Goal: Task Accomplishment & Management: Complete application form

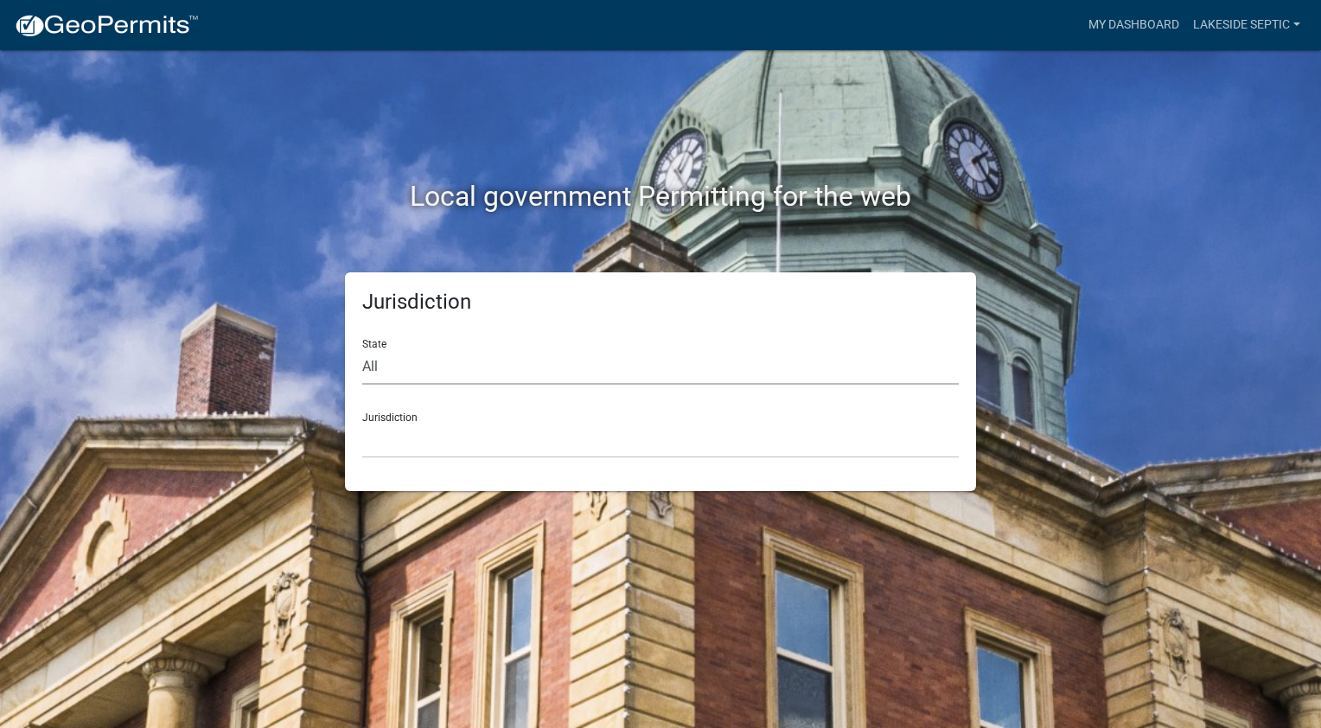
click at [545, 372] on select "All [US_STATE] [US_STATE] [US_STATE] [US_STATE] [US_STATE] [US_STATE] [US_STATE…" at bounding box center [660, 366] width 597 height 35
select select "[US_STATE]"
click at [362, 349] on select "All [US_STATE] [US_STATE] [US_STATE] [US_STATE] [US_STATE] [US_STATE] [US_STATE…" at bounding box center [660, 366] width 597 height 35
click at [436, 442] on select "[GEOGRAPHIC_DATA], [US_STATE] [GEOGRAPHIC_DATA], [US_STATE] [GEOGRAPHIC_DATA], …" at bounding box center [660, 440] width 597 height 35
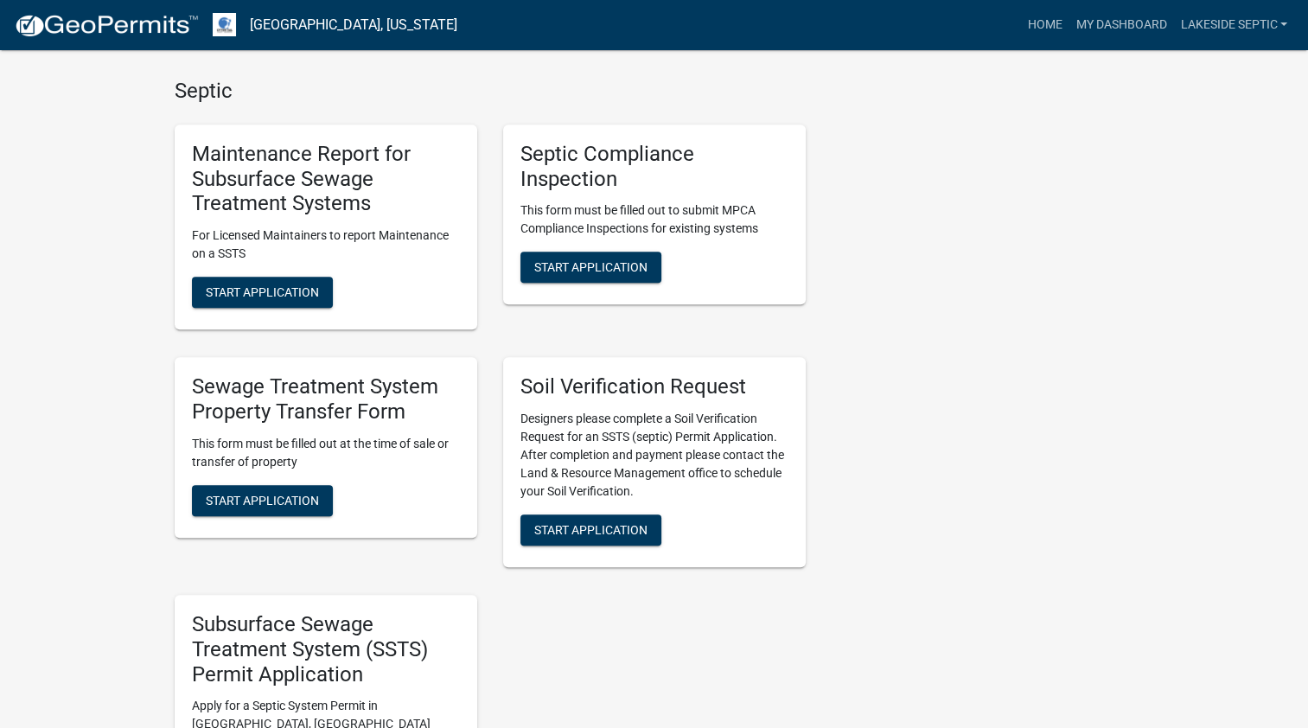
scroll to position [1297, 0]
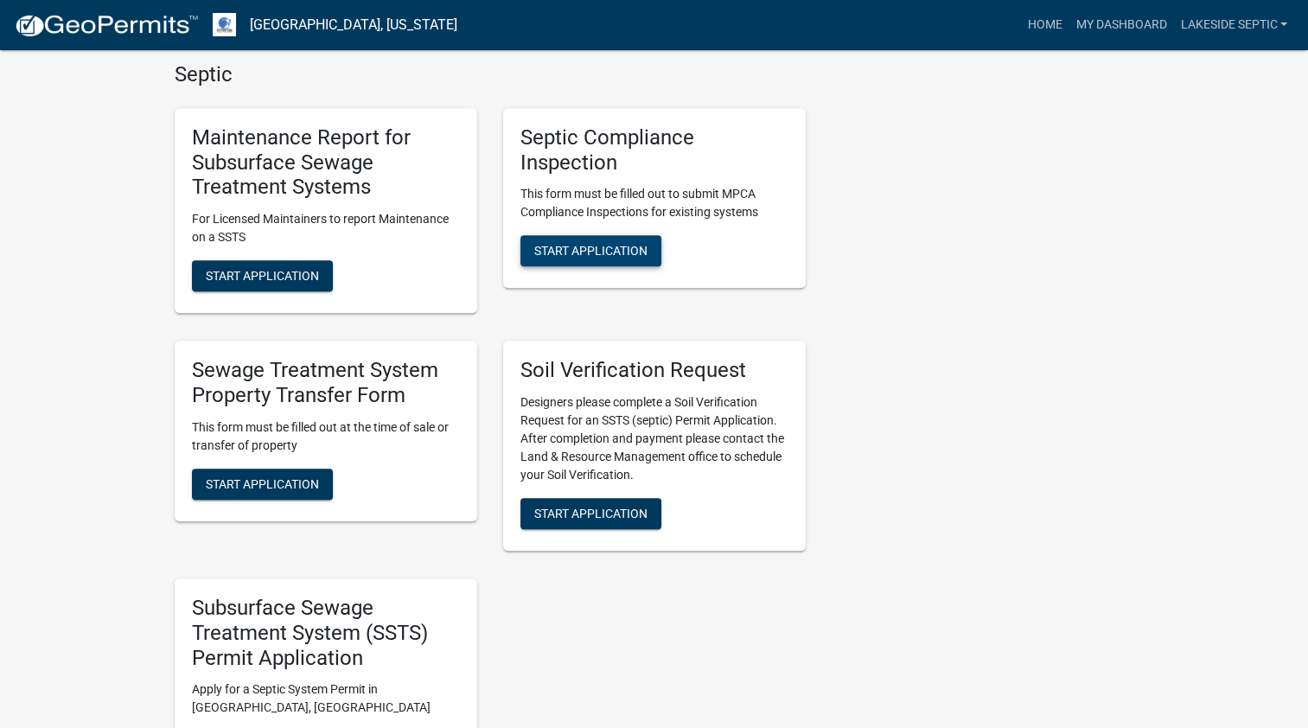
click at [611, 246] on span "Start Application" at bounding box center [590, 251] width 113 height 14
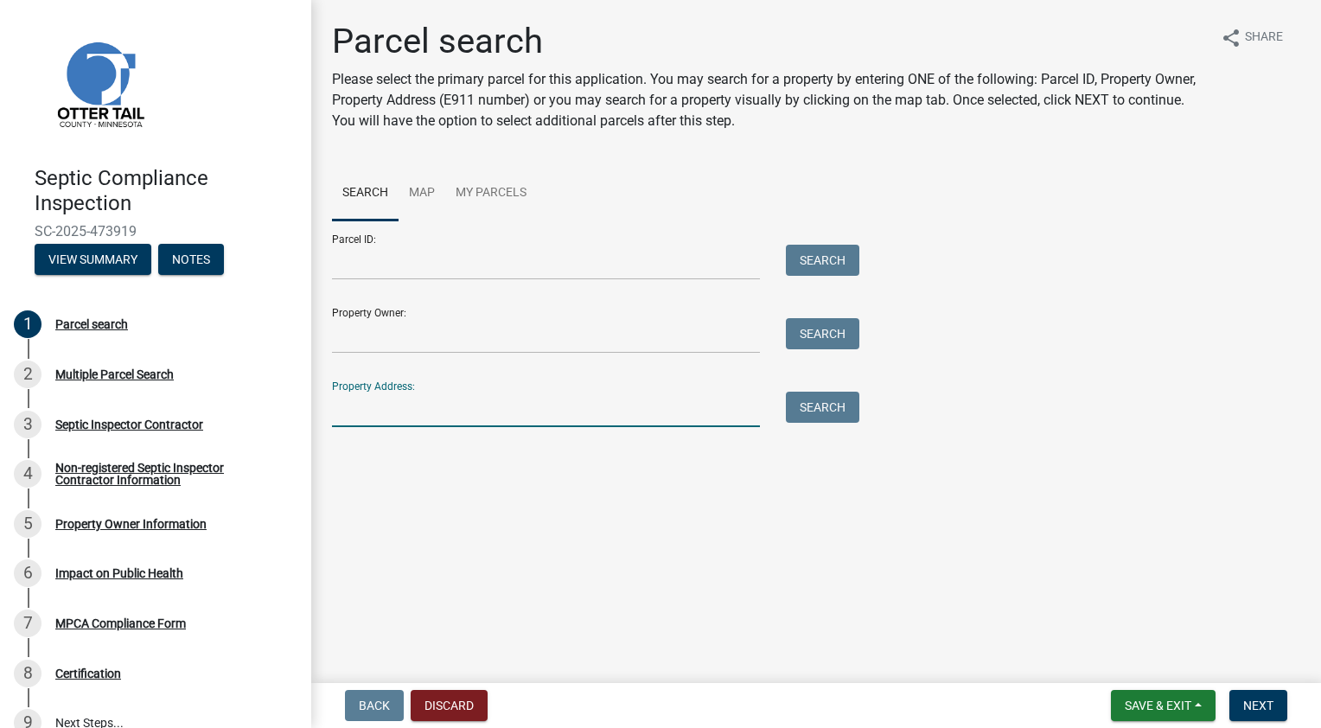
click at [481, 408] on input "Property Address:" at bounding box center [546, 409] width 428 height 35
type input "61553"
click at [802, 405] on button "Search" at bounding box center [822, 407] width 73 height 31
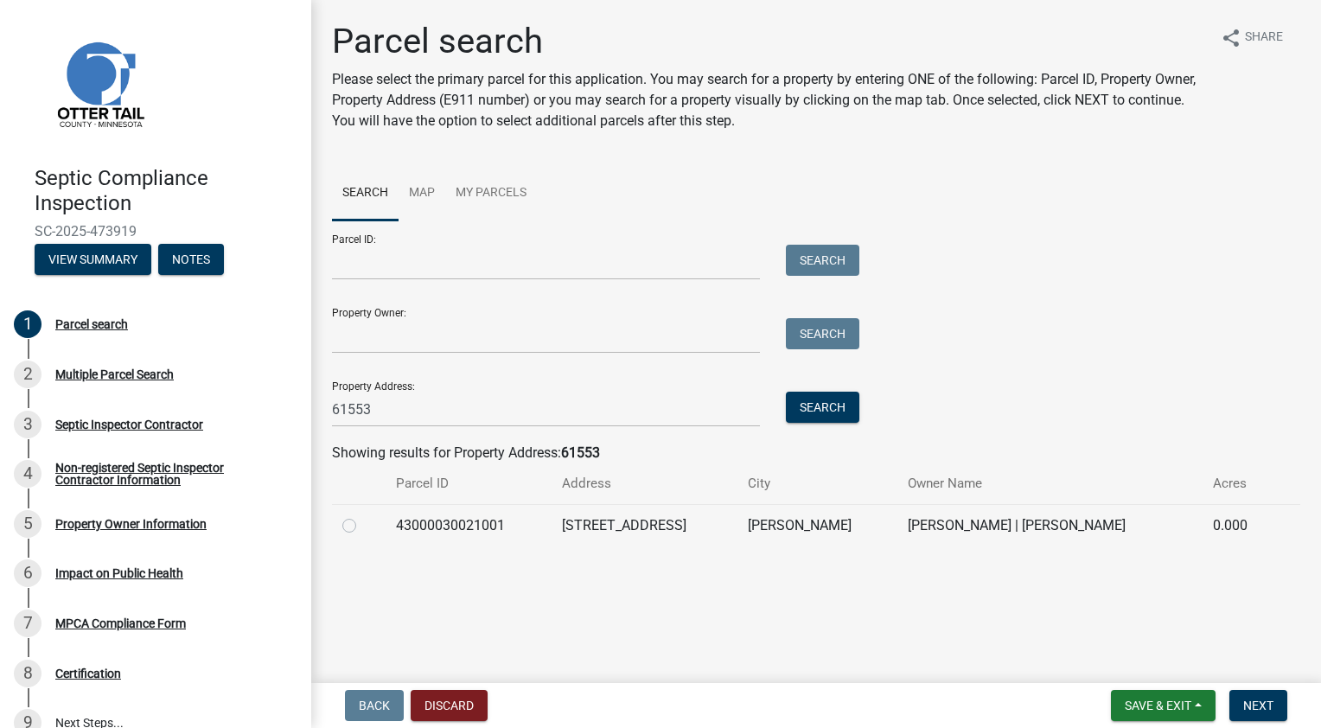
click at [363, 515] on label at bounding box center [363, 515] width 0 height 0
click at [363, 521] on input "radio" at bounding box center [368, 520] width 11 height 11
radio input "true"
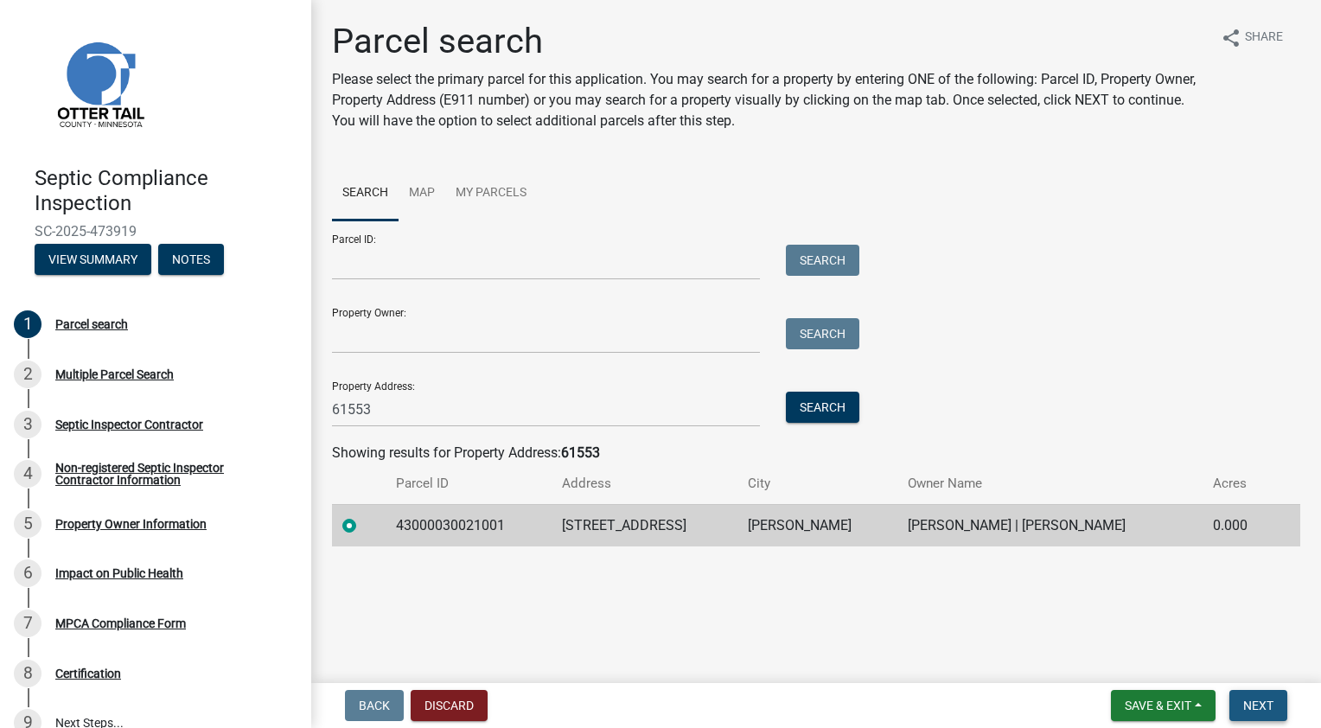
click at [1265, 707] on span "Next" at bounding box center [1258, 706] width 30 height 14
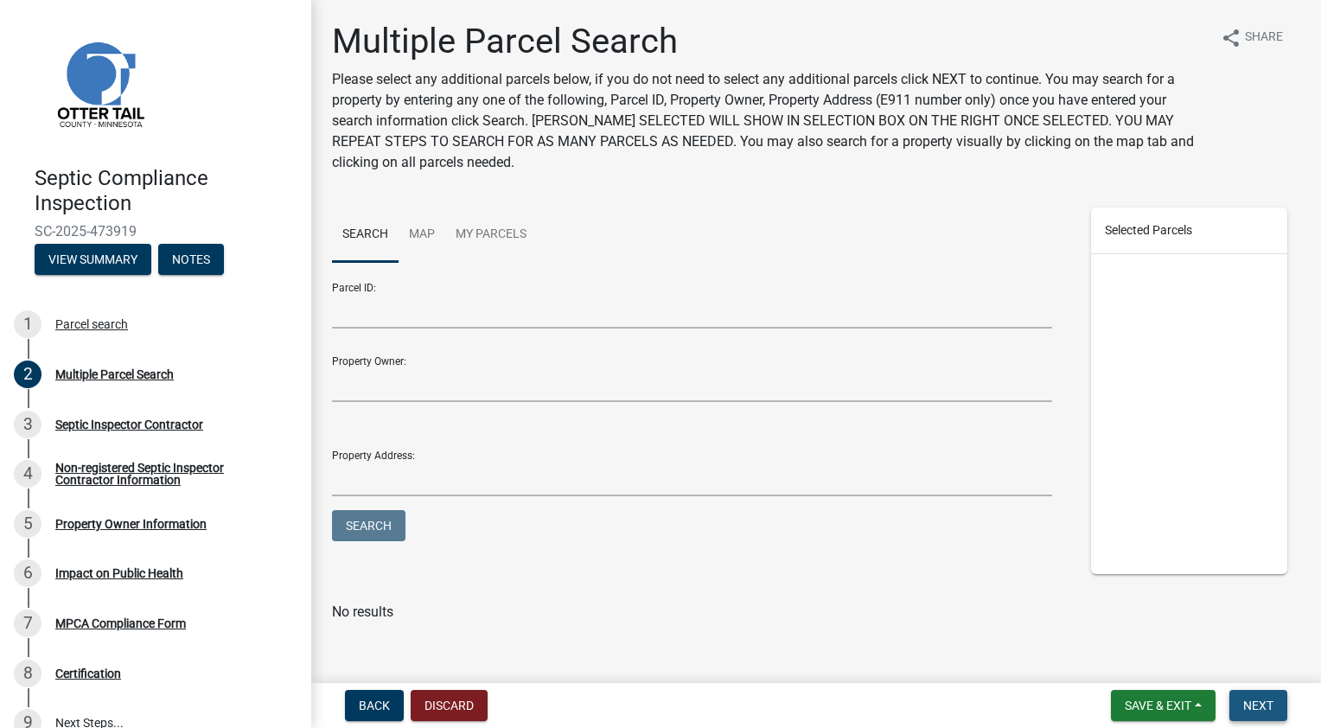
click at [1262, 699] on span "Next" at bounding box center [1258, 706] width 30 height 14
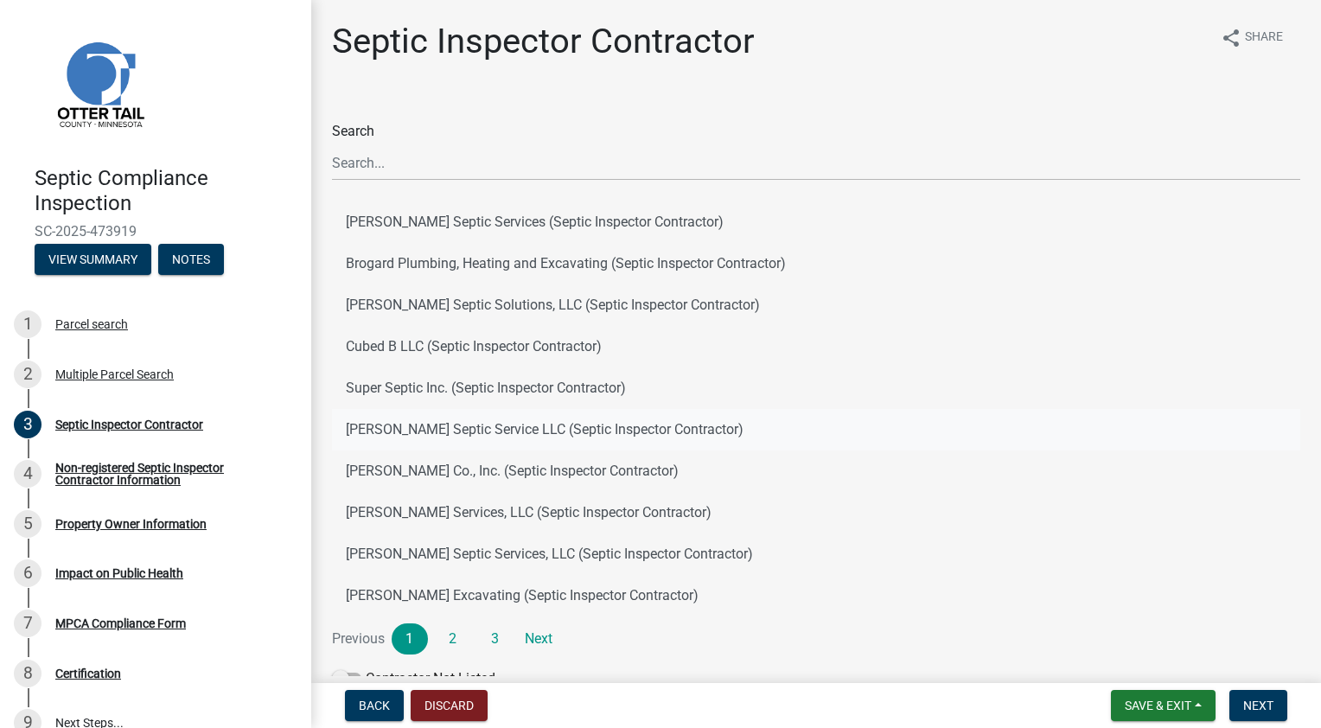
scroll to position [86, 0]
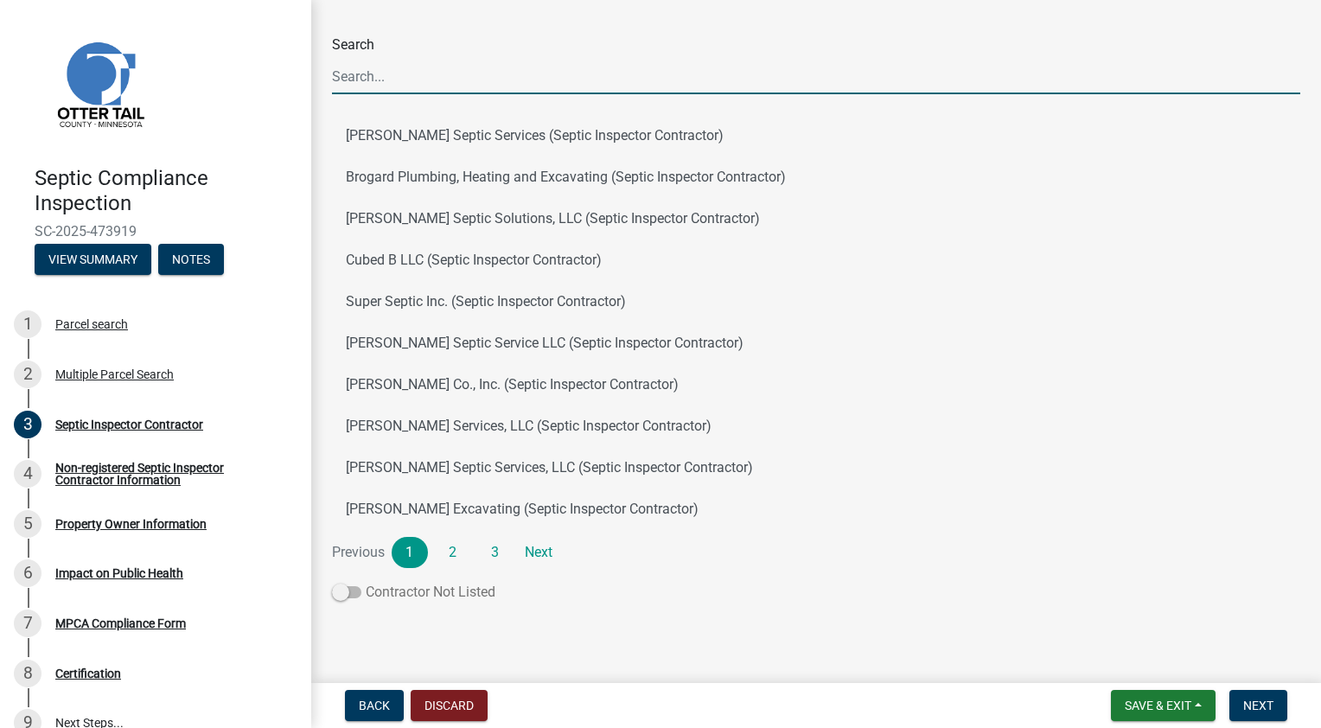
click at [396, 592] on label "Contractor Not Listed" at bounding box center [413, 592] width 163 height 21
click at [366, 582] on input "Contractor Not Listed" at bounding box center [366, 582] width 0 height 0
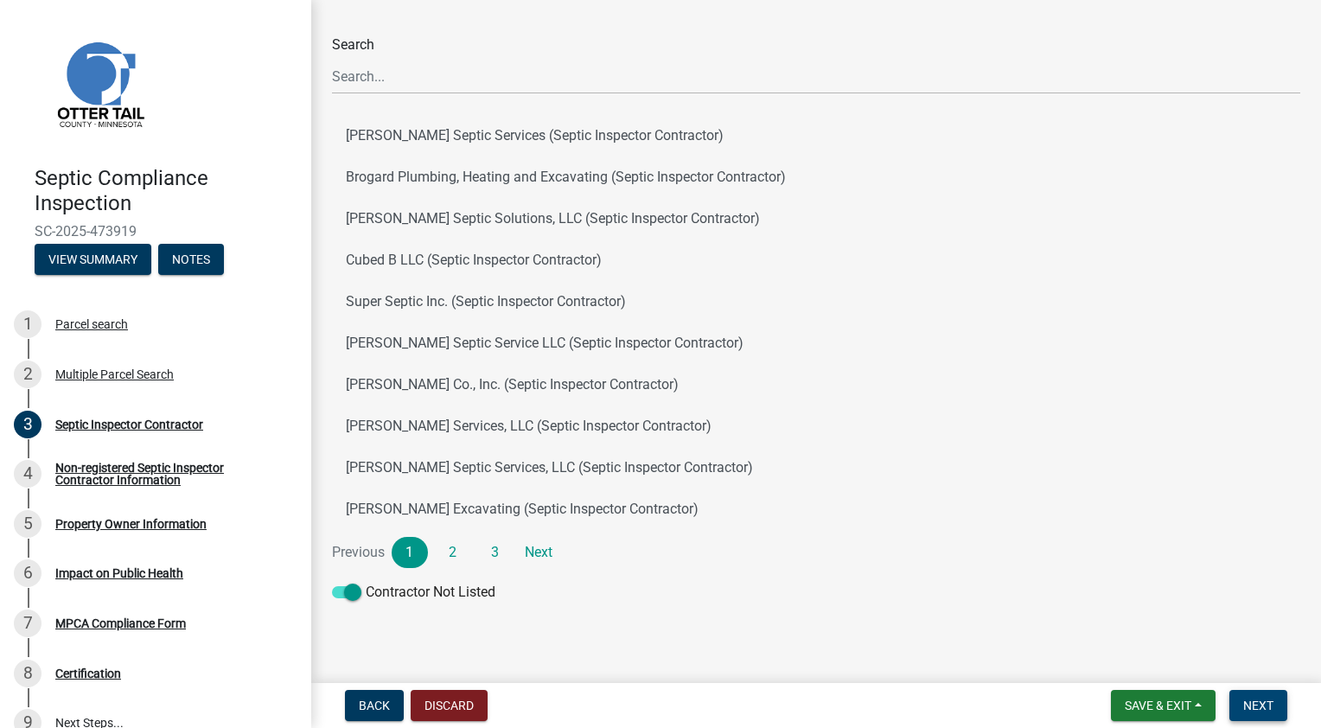
click at [1248, 706] on span "Next" at bounding box center [1258, 706] width 30 height 14
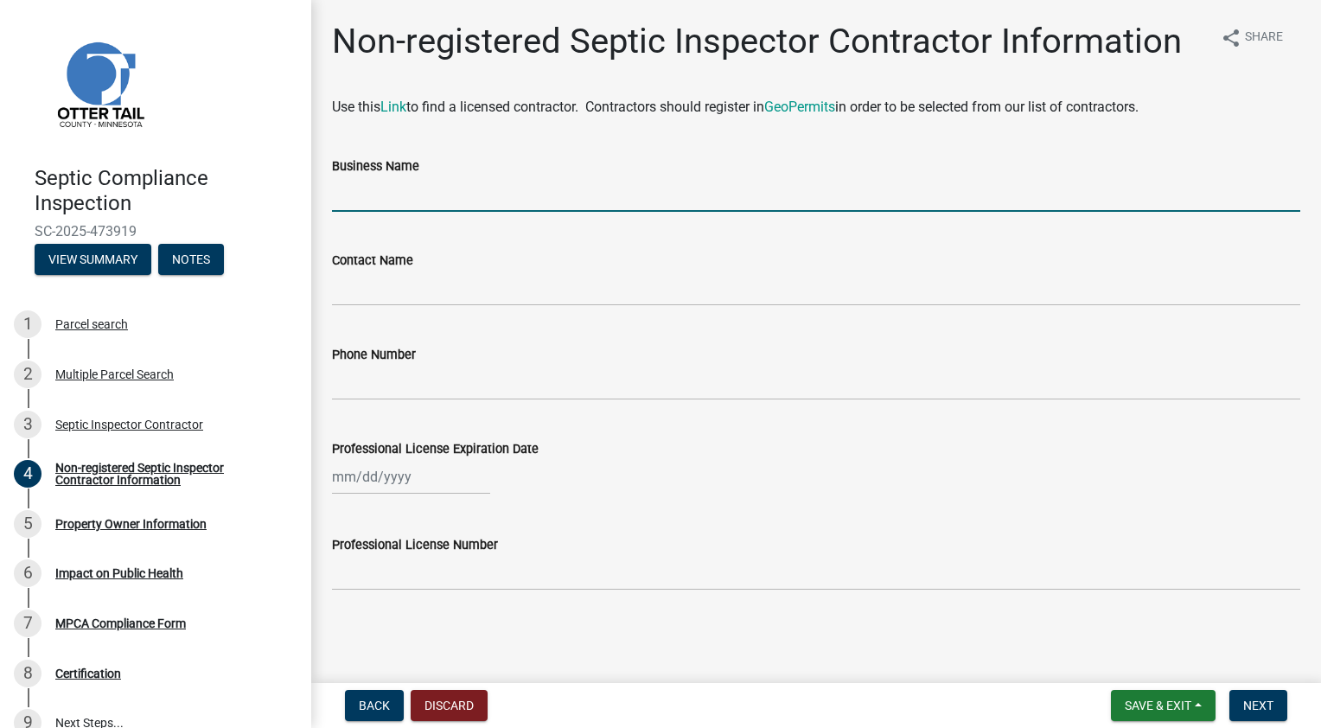
click at [435, 195] on input "Business Name" at bounding box center [816, 193] width 968 height 35
type input "[PERSON_NAME]'s Septic Service"
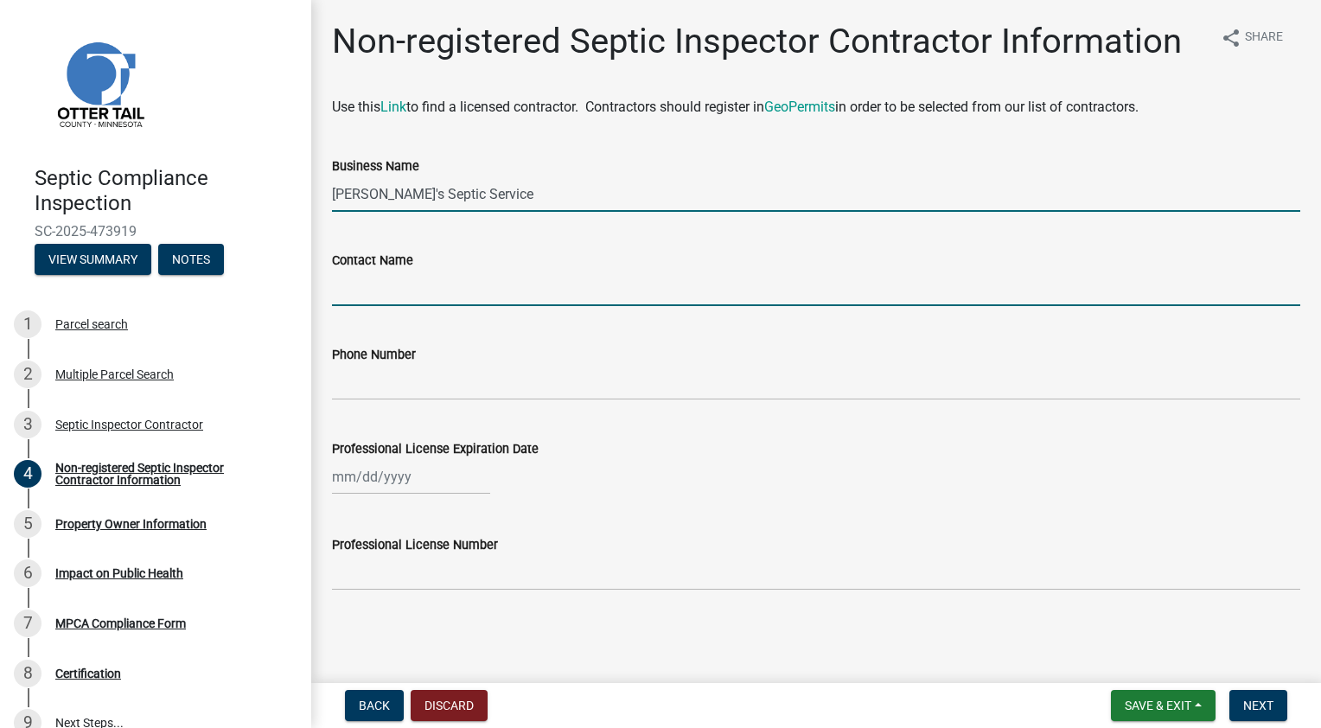
type input "[PERSON_NAME]"
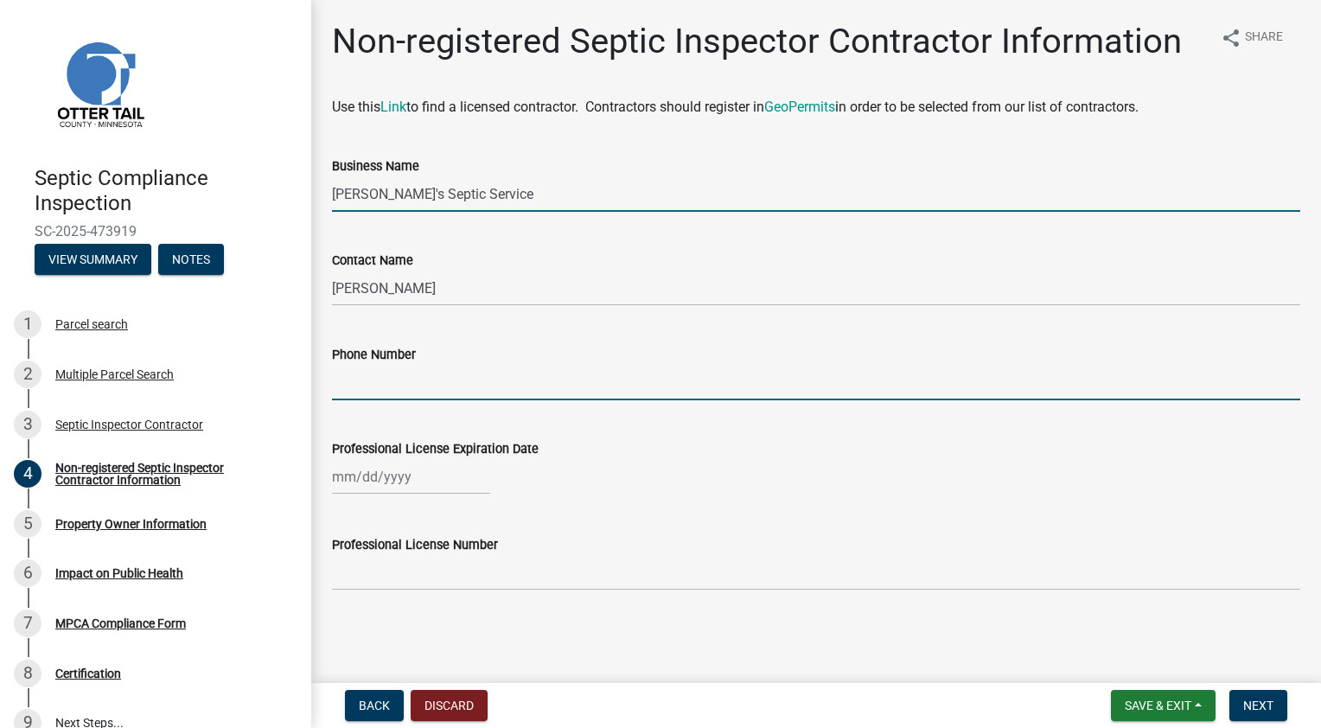
type input "2188643004"
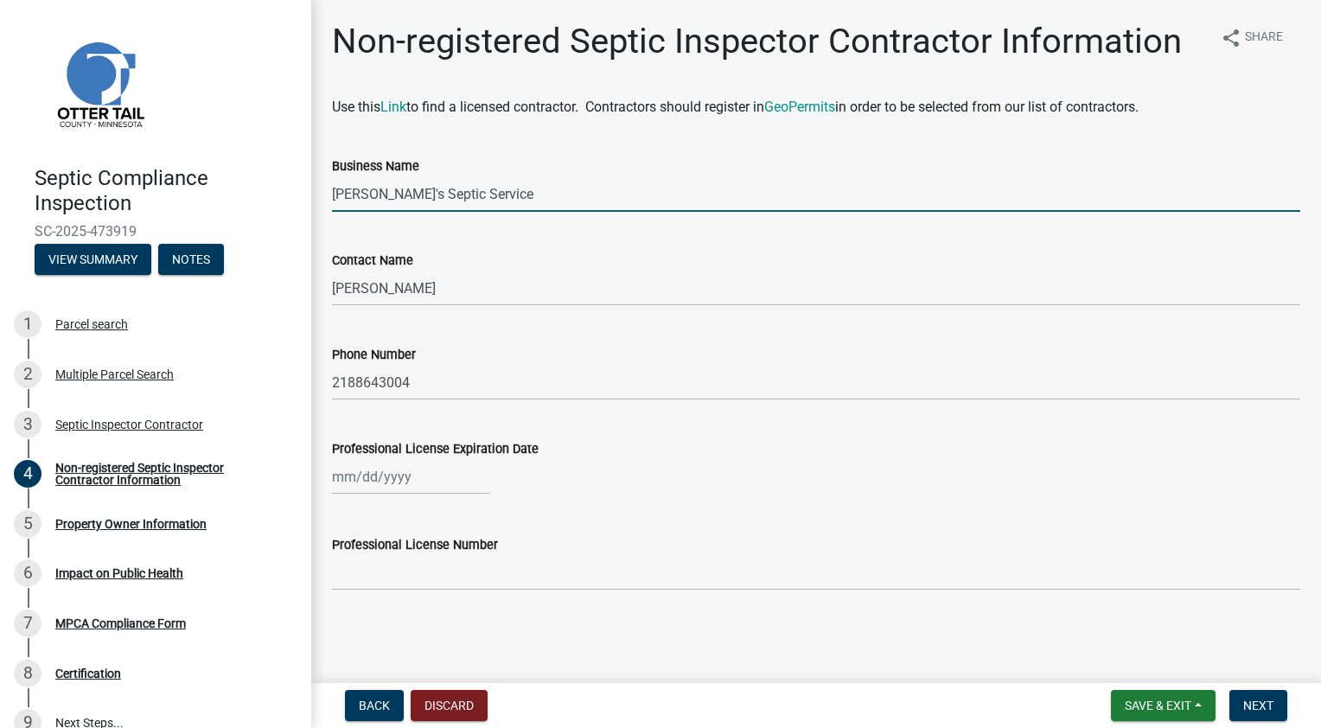
type input "[PERSON_NAME]'s Lakeside Septic"
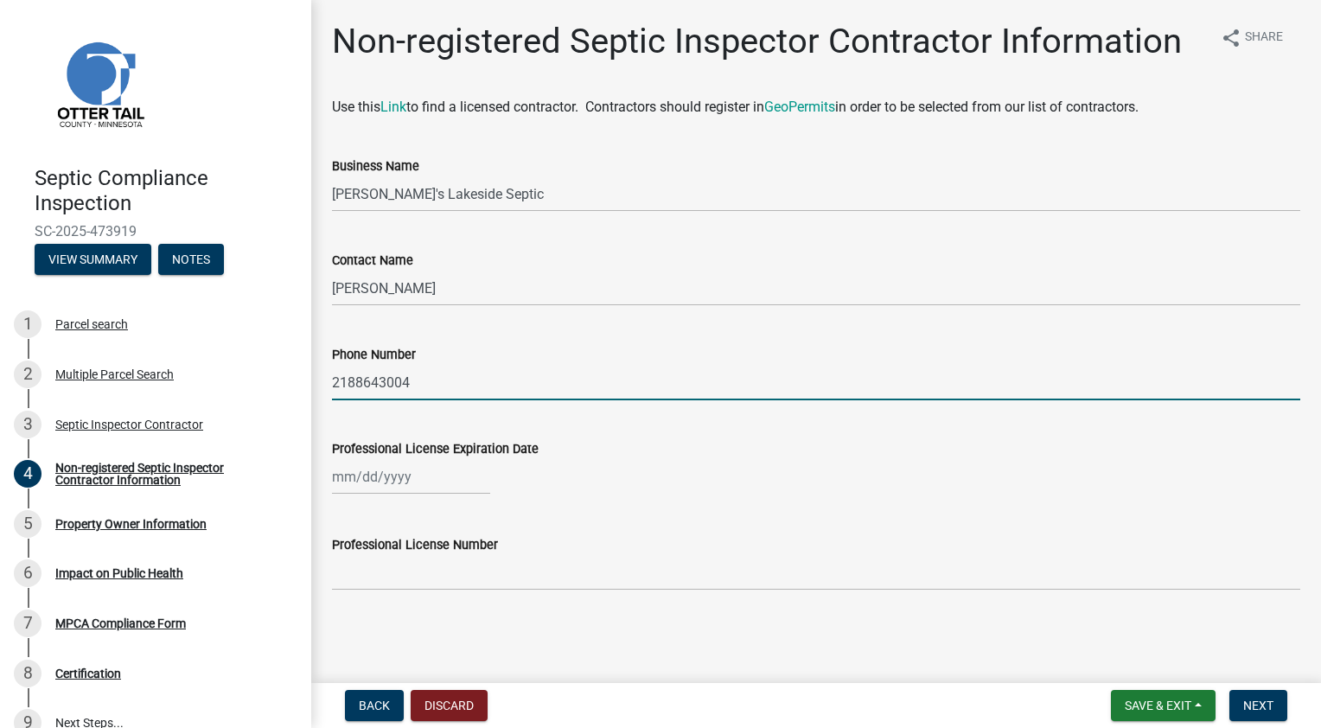
drag, startPoint x: 355, startPoint y: 381, endPoint x: 425, endPoint y: 384, distance: 70.1
click at [425, 384] on input "2188643004" at bounding box center [816, 382] width 968 height 35
click at [355, 382] on input "2185832170" at bounding box center [816, 382] width 968 height 35
click at [381, 381] on input "218-5832170" at bounding box center [816, 382] width 968 height 35
type input "[PHONE_NUMBER]"
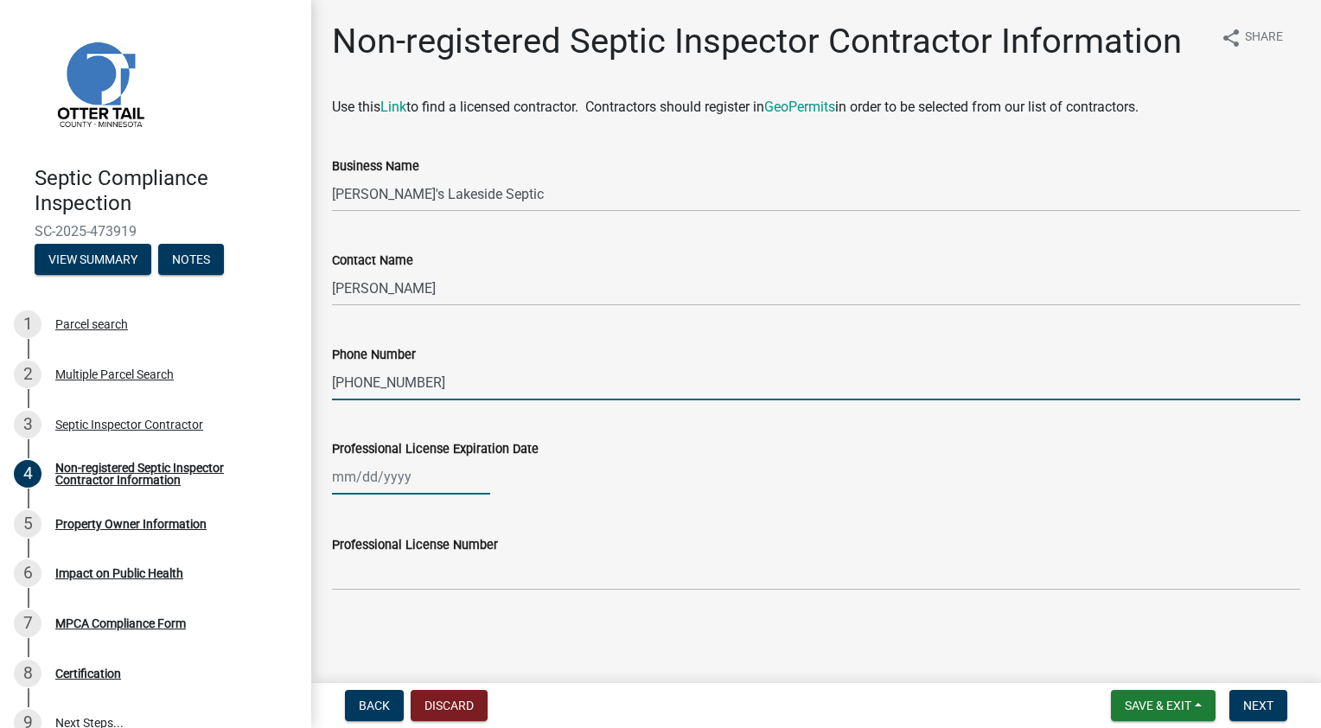
click at [412, 480] on div at bounding box center [411, 476] width 158 height 35
select select "9"
select select "2025"
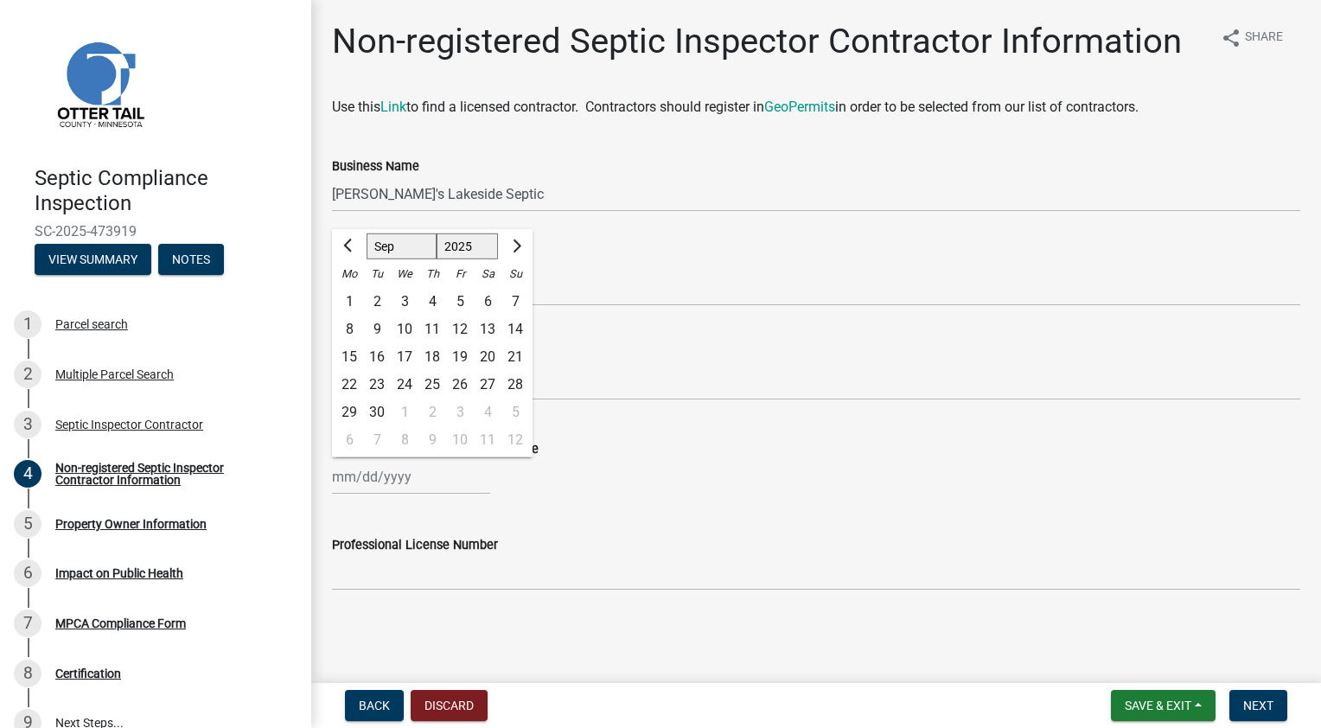
click at [640, 334] on div "Phone Number [PHONE_NUMBER]" at bounding box center [816, 360] width 968 height 80
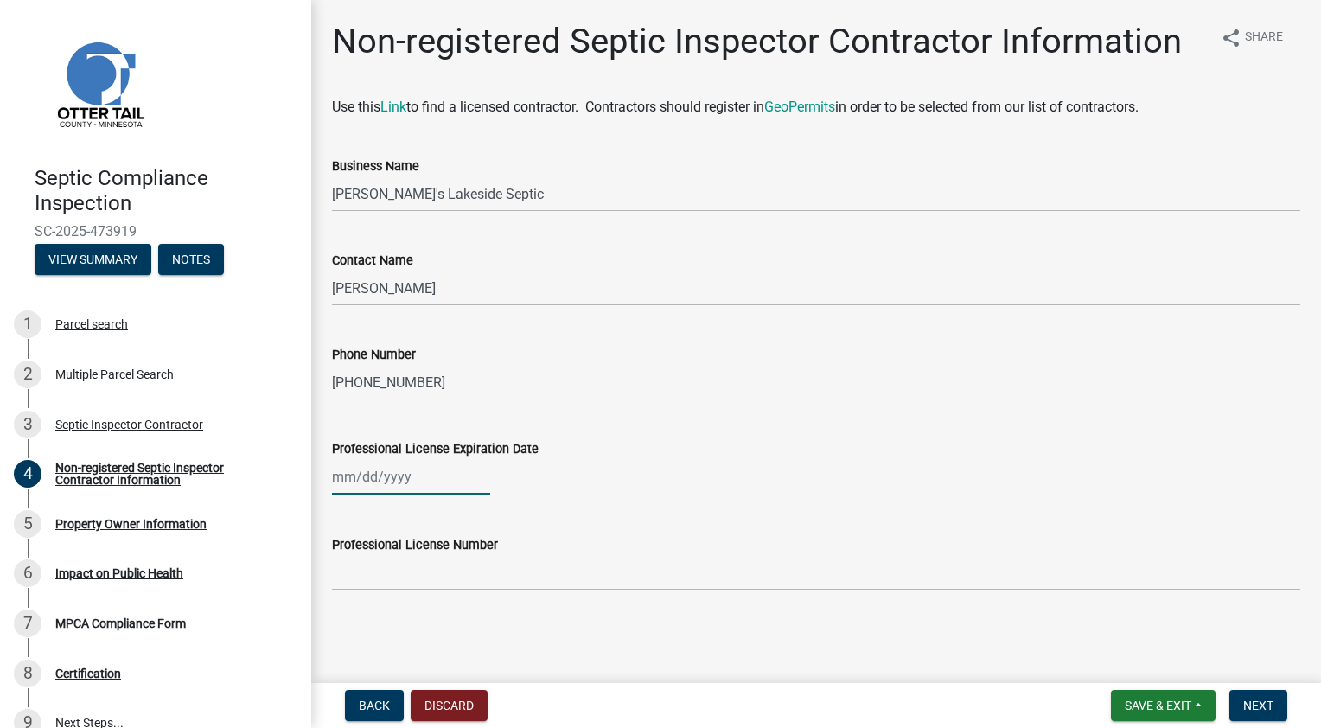
click at [413, 478] on div at bounding box center [411, 476] width 158 height 35
select select "9"
select select "2025"
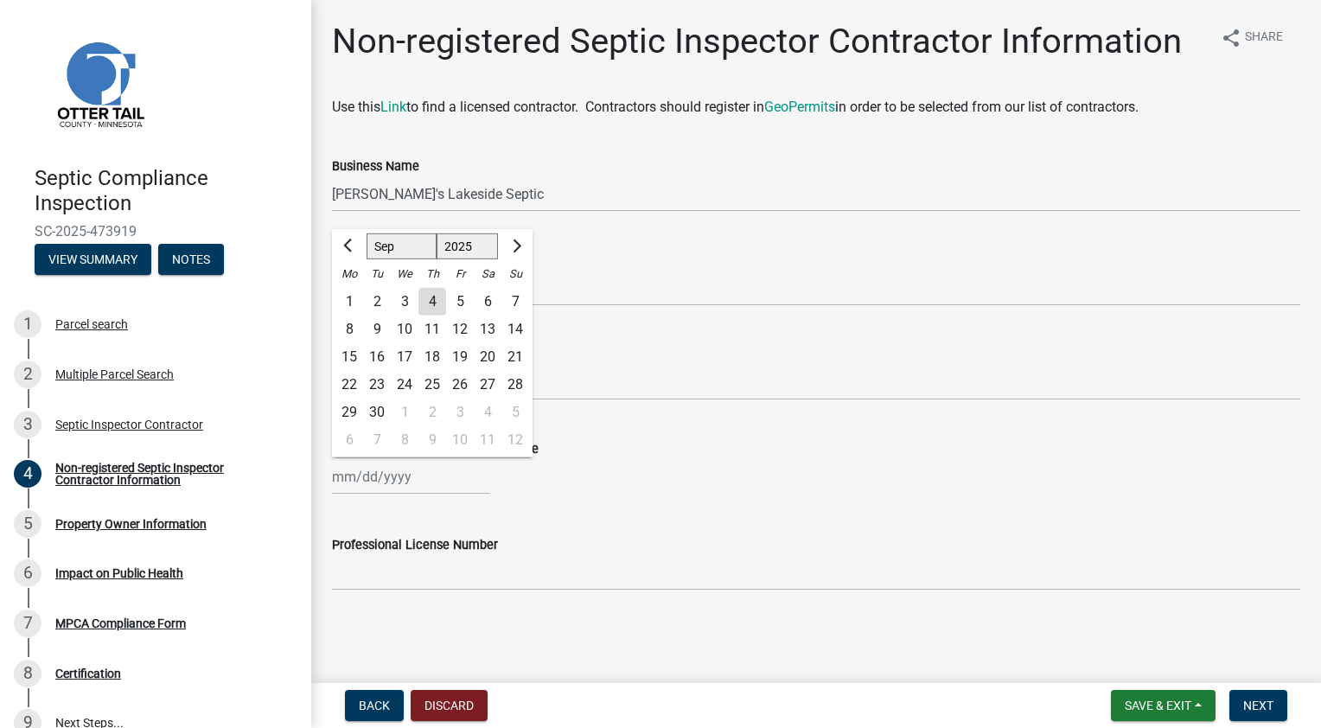
click at [338, 246] on div at bounding box center [349, 247] width 35 height 28
click at [344, 246] on span "Previous month" at bounding box center [349, 246] width 13 height 13
select select "8"
click at [405, 410] on div "27" at bounding box center [405, 413] width 28 height 28
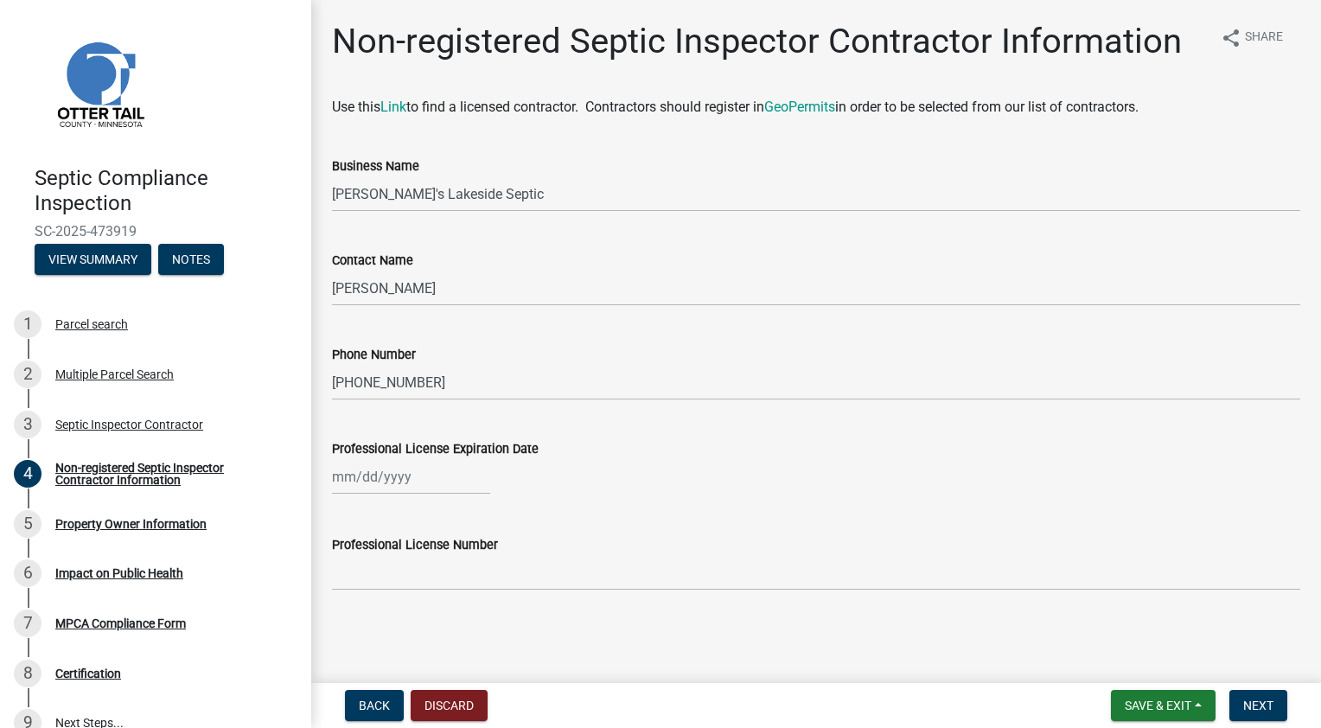
type input "[DATE]"
click at [401, 476] on div "[DATE]" at bounding box center [411, 476] width 158 height 35
select select "8"
select select "2025"
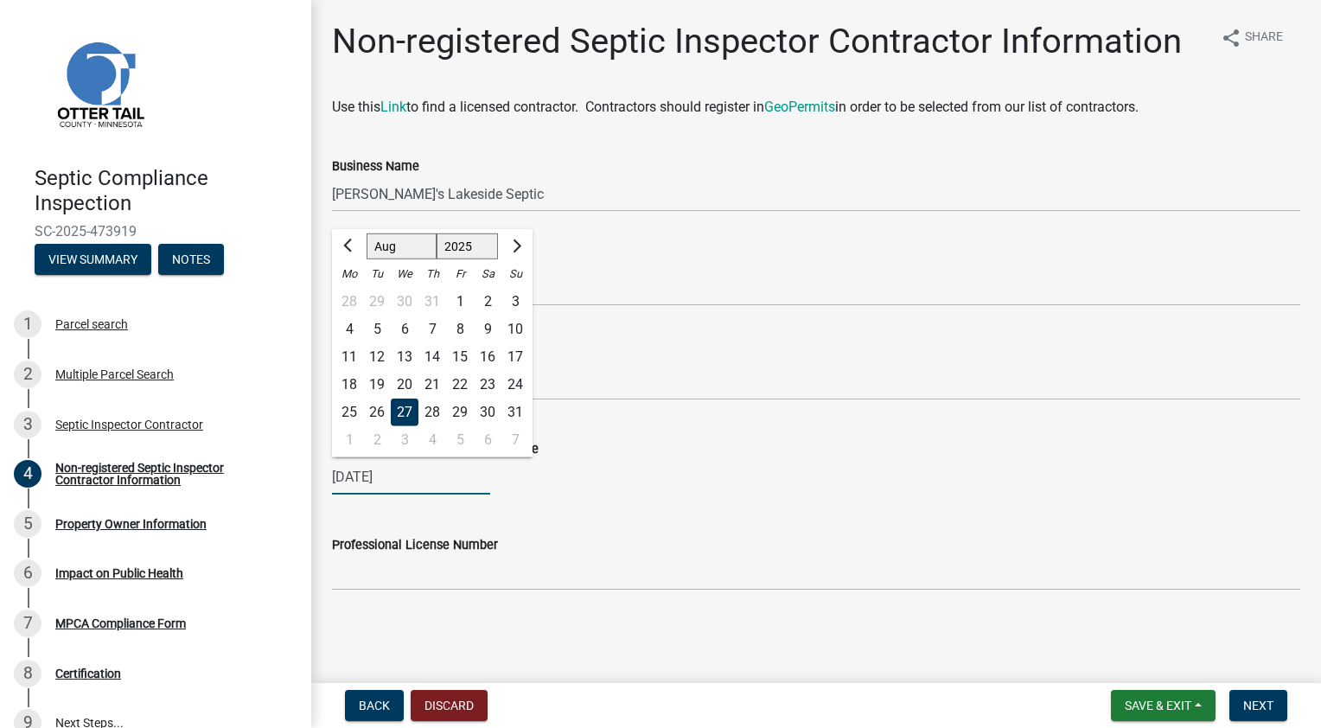
click at [401, 476] on input "[DATE]" at bounding box center [411, 476] width 158 height 35
click at [515, 249] on span "Next month" at bounding box center [514, 246] width 13 height 13
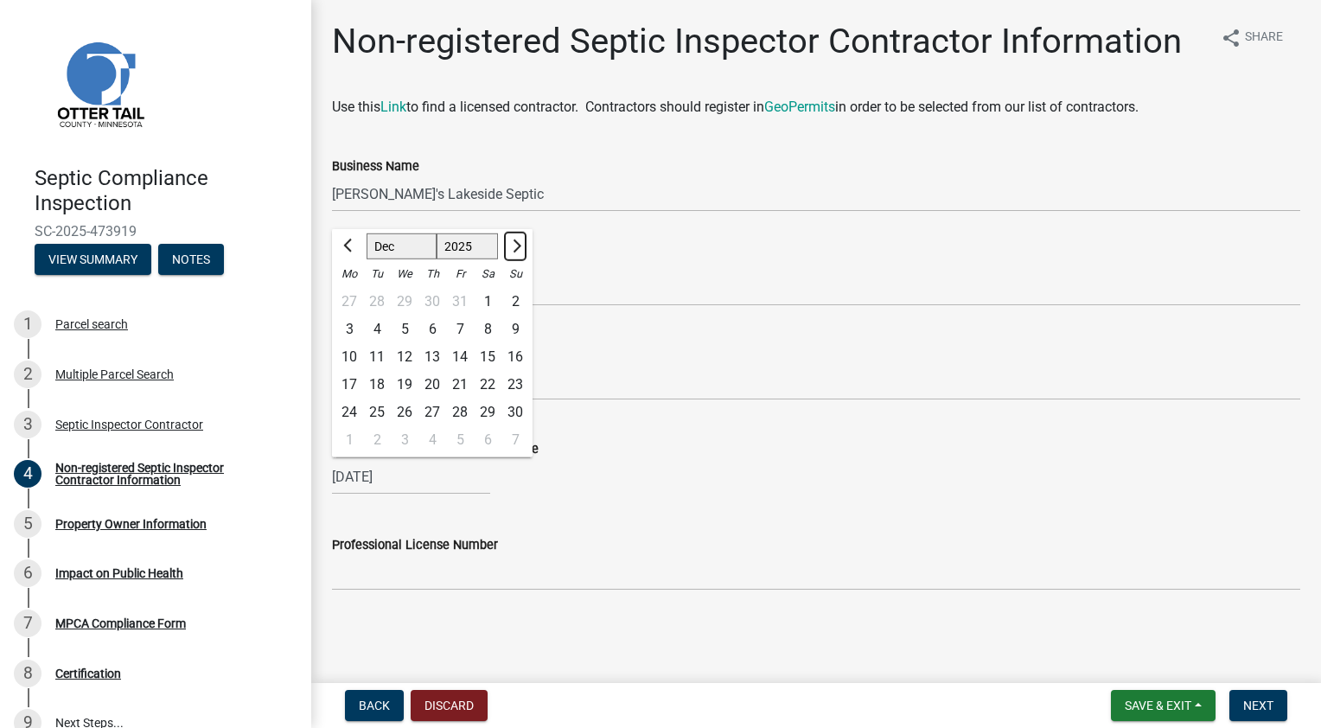
click at [515, 249] on span "Next month" at bounding box center [514, 246] width 13 height 13
select select "1"
select select "2026"
click at [515, 249] on span "Next month" at bounding box center [514, 246] width 13 height 13
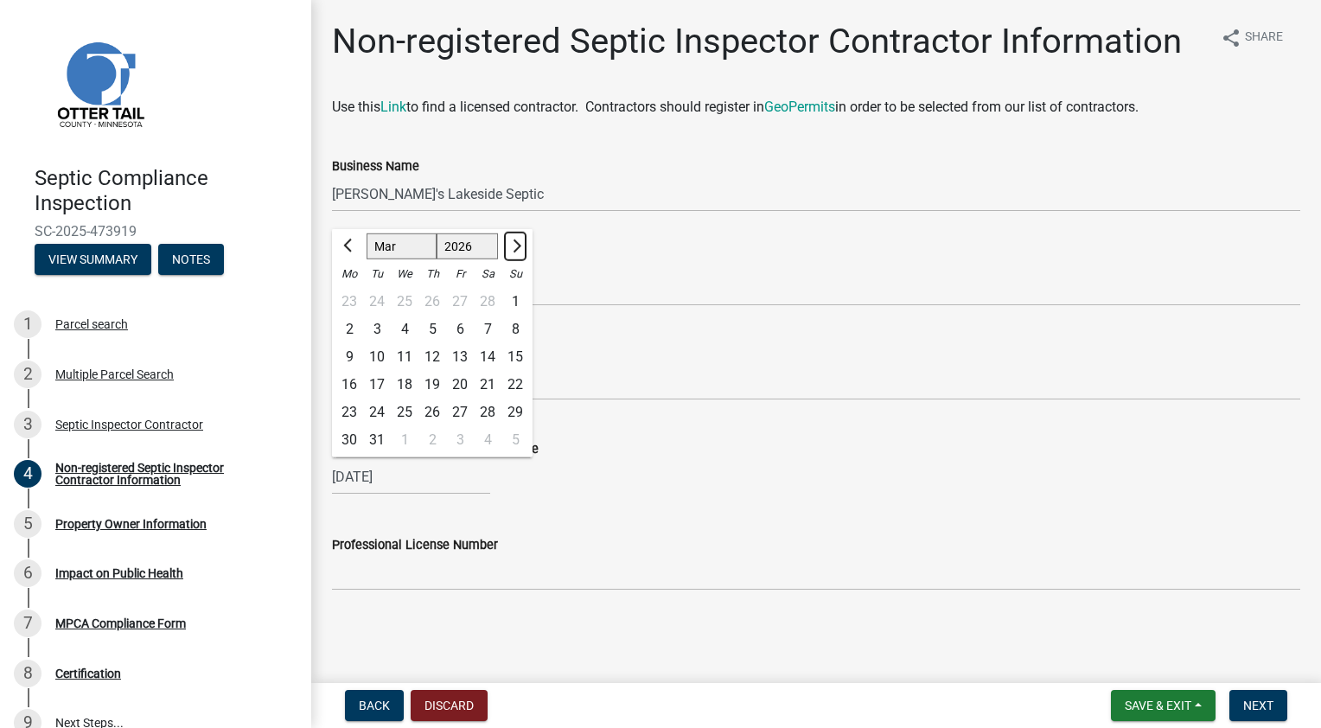
click at [515, 249] on span "Next month" at bounding box center [514, 246] width 13 height 13
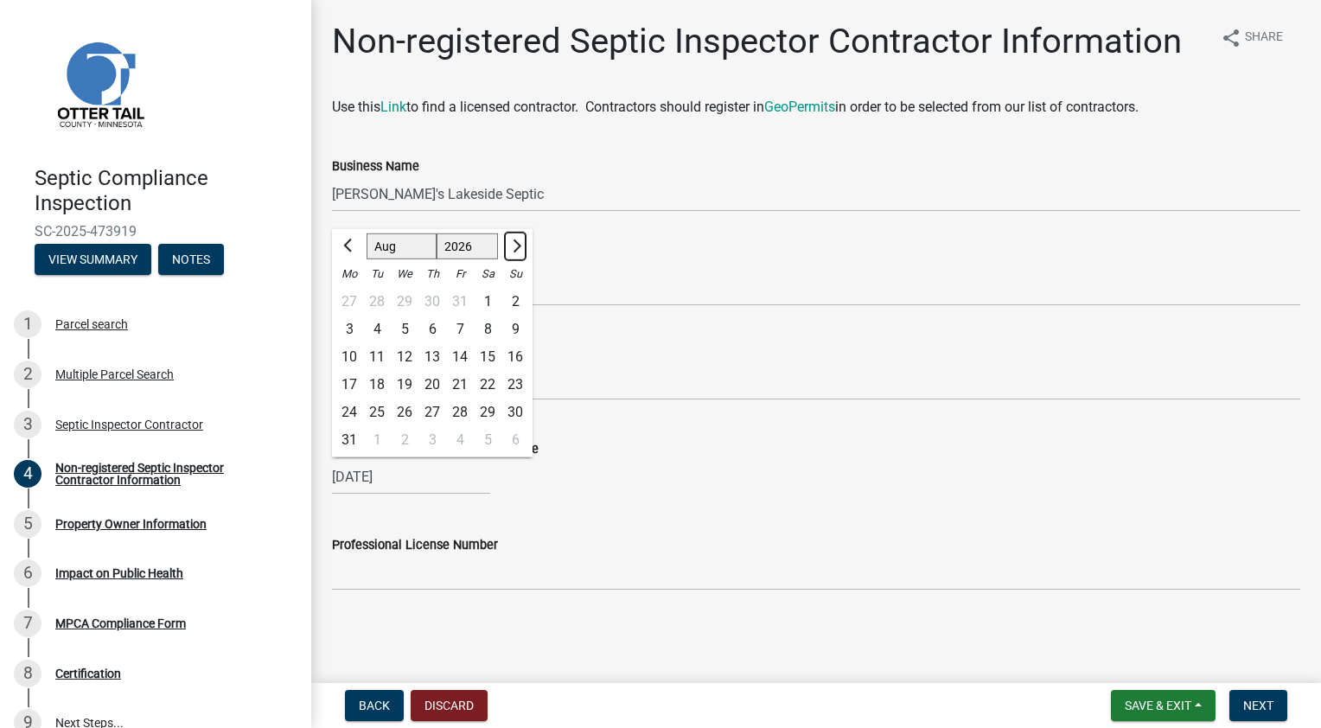
click at [515, 249] on span "Next month" at bounding box center [514, 246] width 13 height 13
click at [515, 247] on span "Next month" at bounding box center [514, 246] width 13 height 13
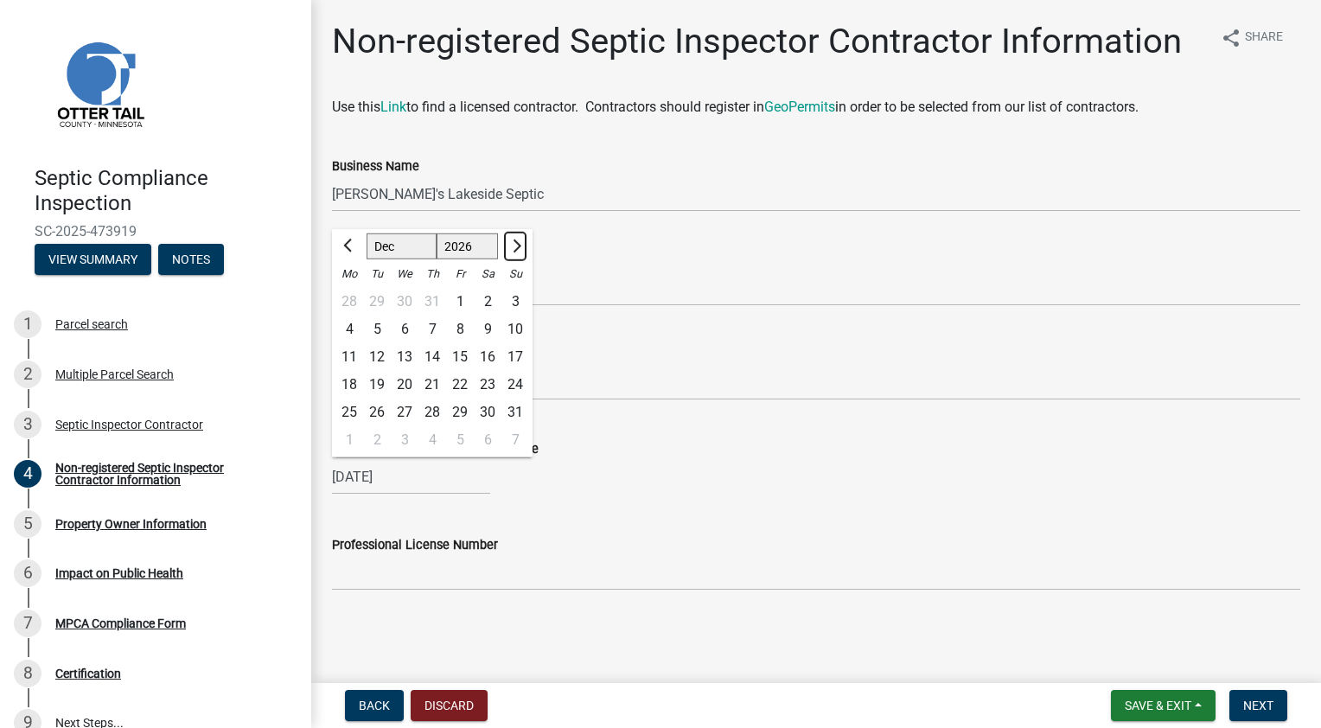
select select "1"
select select "2027"
click at [515, 247] on span "Next month" at bounding box center [514, 246] width 13 height 13
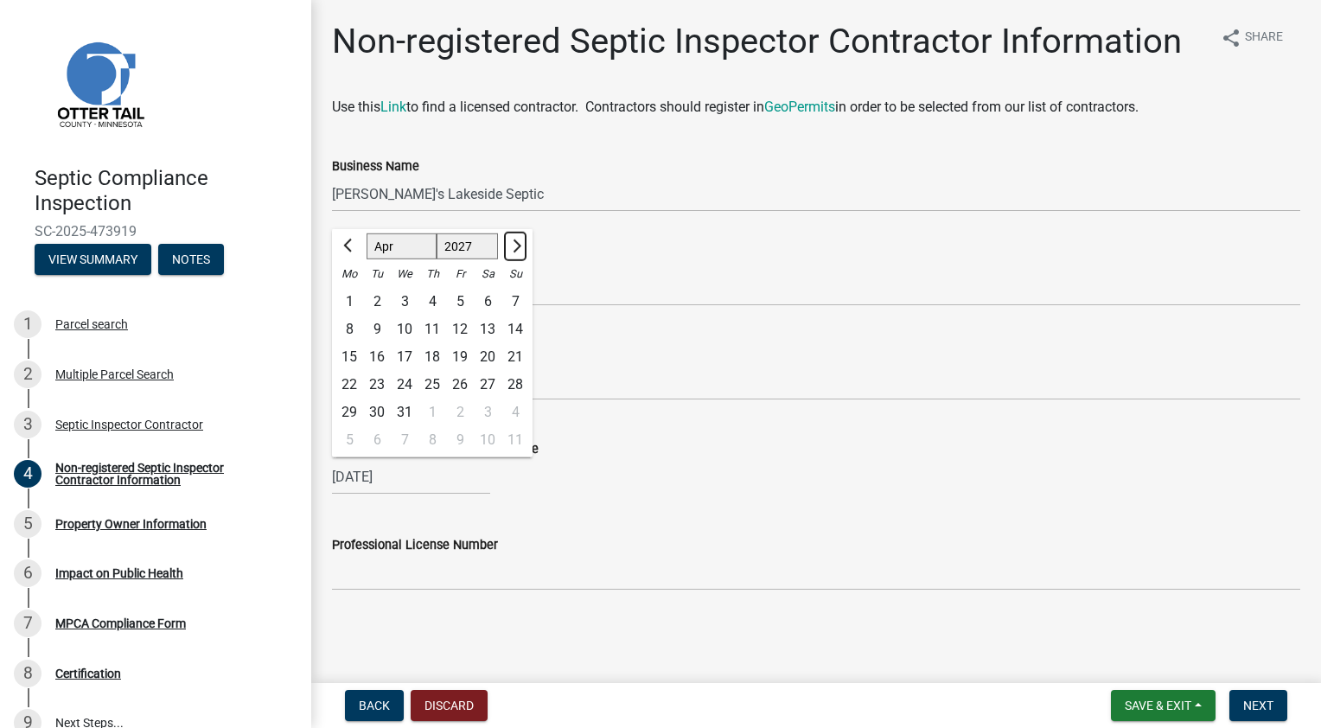
click at [515, 247] on span "Next month" at bounding box center [514, 246] width 13 height 13
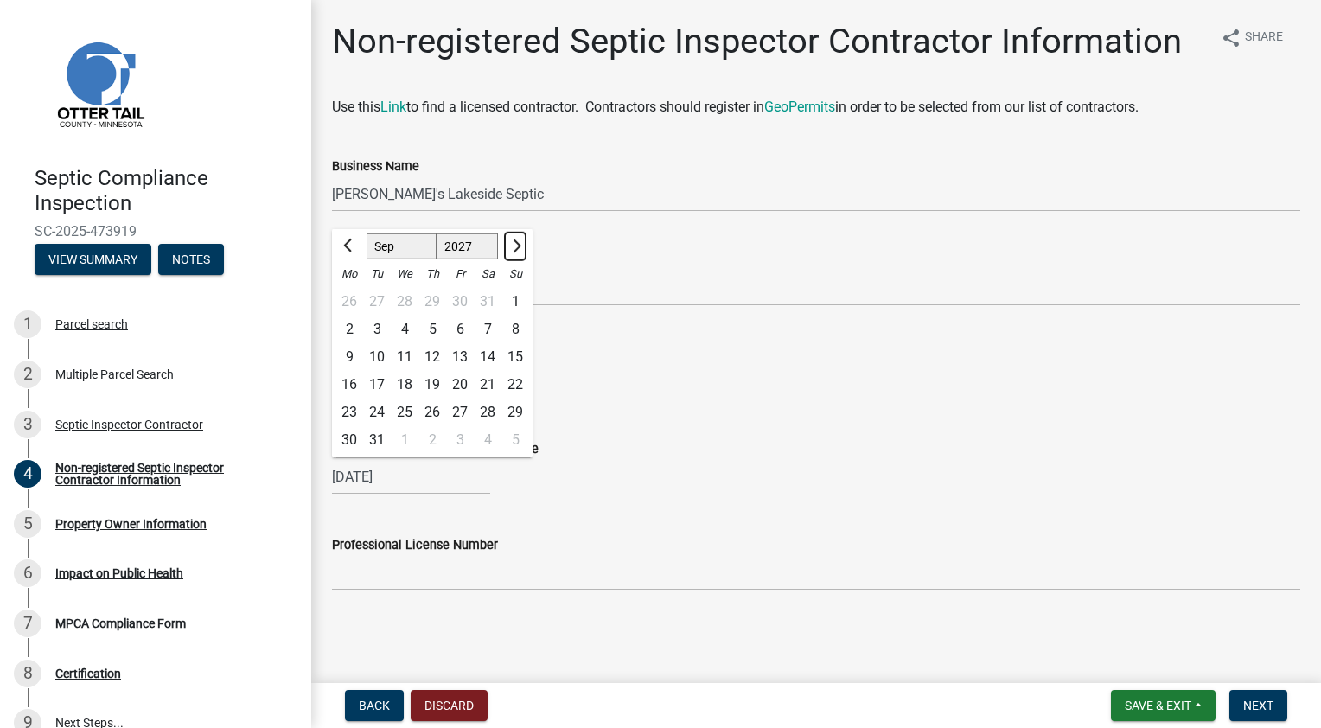
click at [515, 247] on span "Next month" at bounding box center [514, 246] width 13 height 13
select select "1"
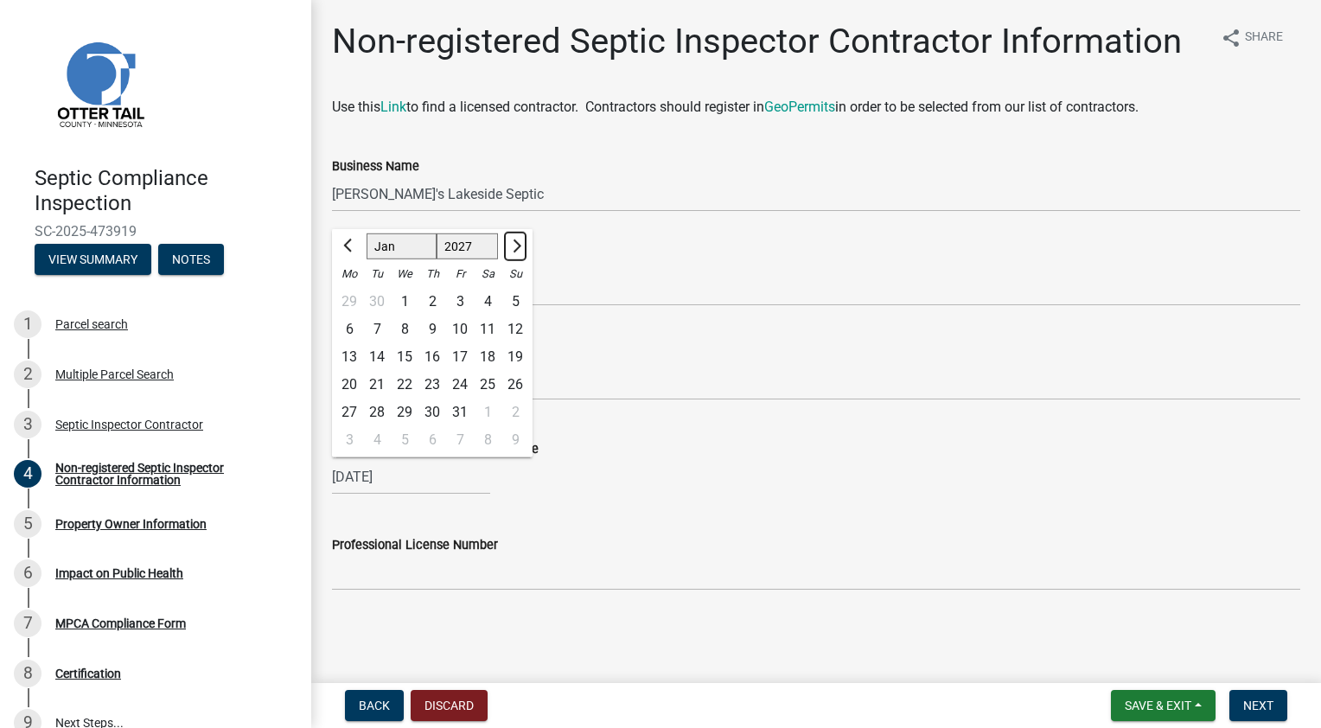
select select "2028"
click at [515, 247] on span "Next month" at bounding box center [514, 246] width 13 height 13
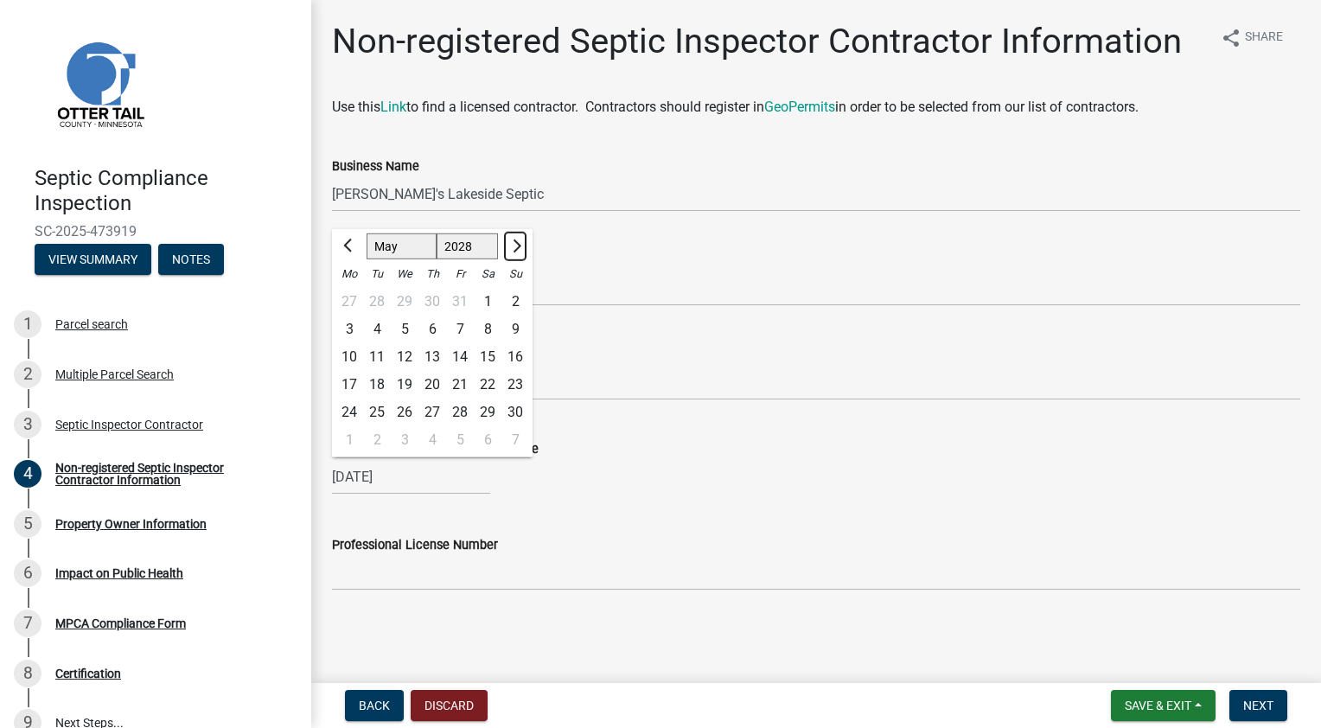
click at [515, 247] on span "Next month" at bounding box center [514, 246] width 13 height 13
select select "8"
click at [517, 381] on div "27" at bounding box center [516, 385] width 28 height 28
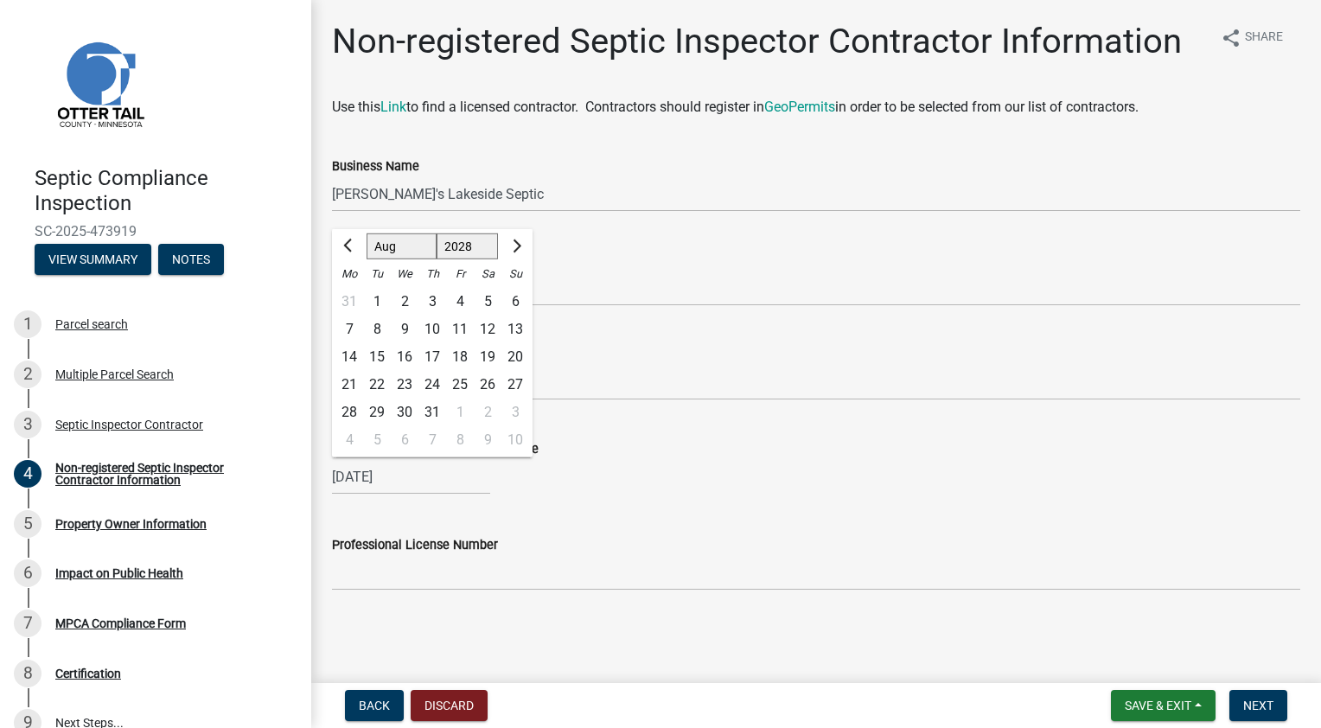
type input "[DATE]"
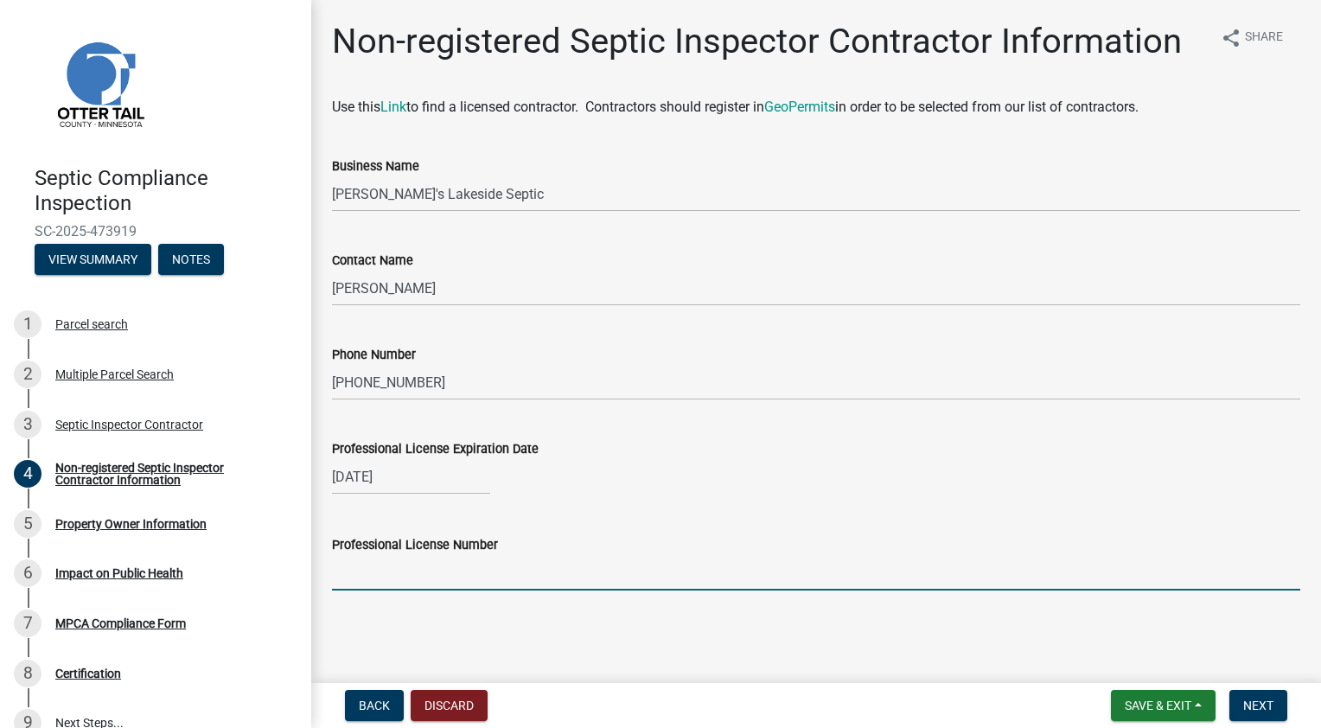
click at [463, 579] on input "Professional License Number" at bounding box center [816, 572] width 968 height 35
type input "L1939"
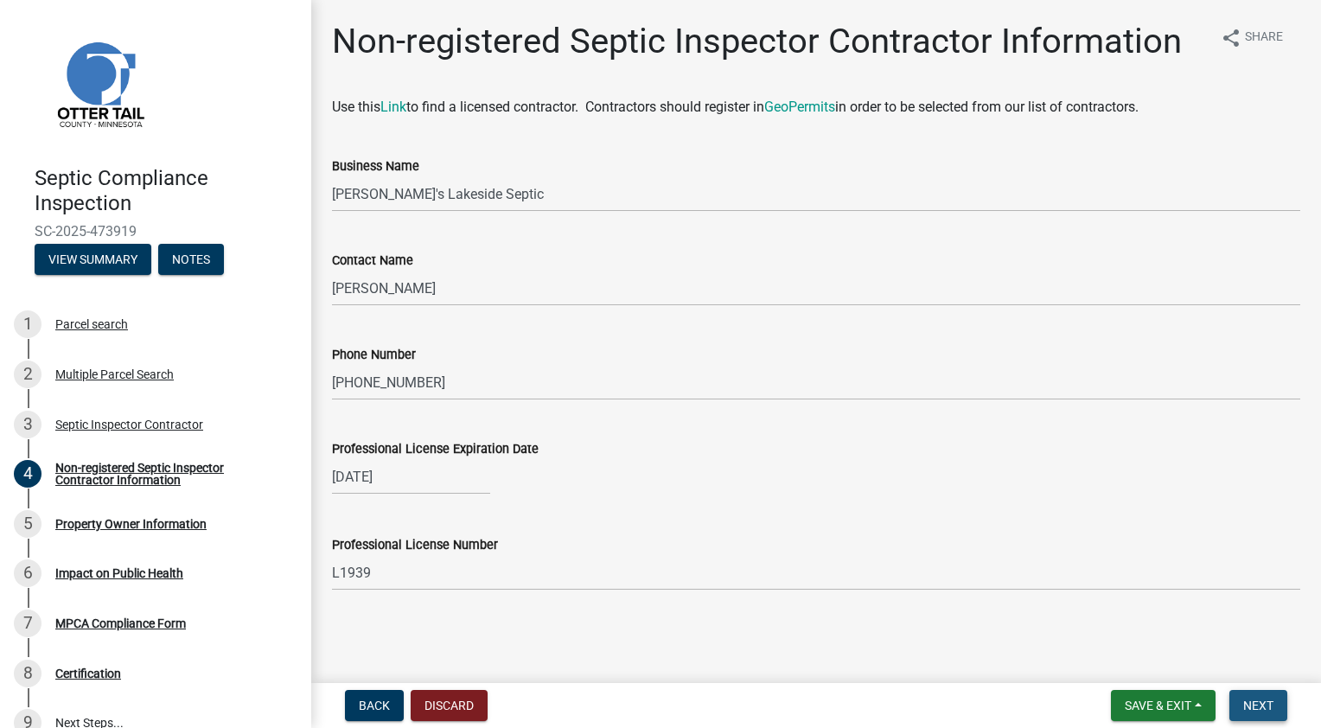
click at [1262, 707] on span "Next" at bounding box center [1258, 706] width 30 height 14
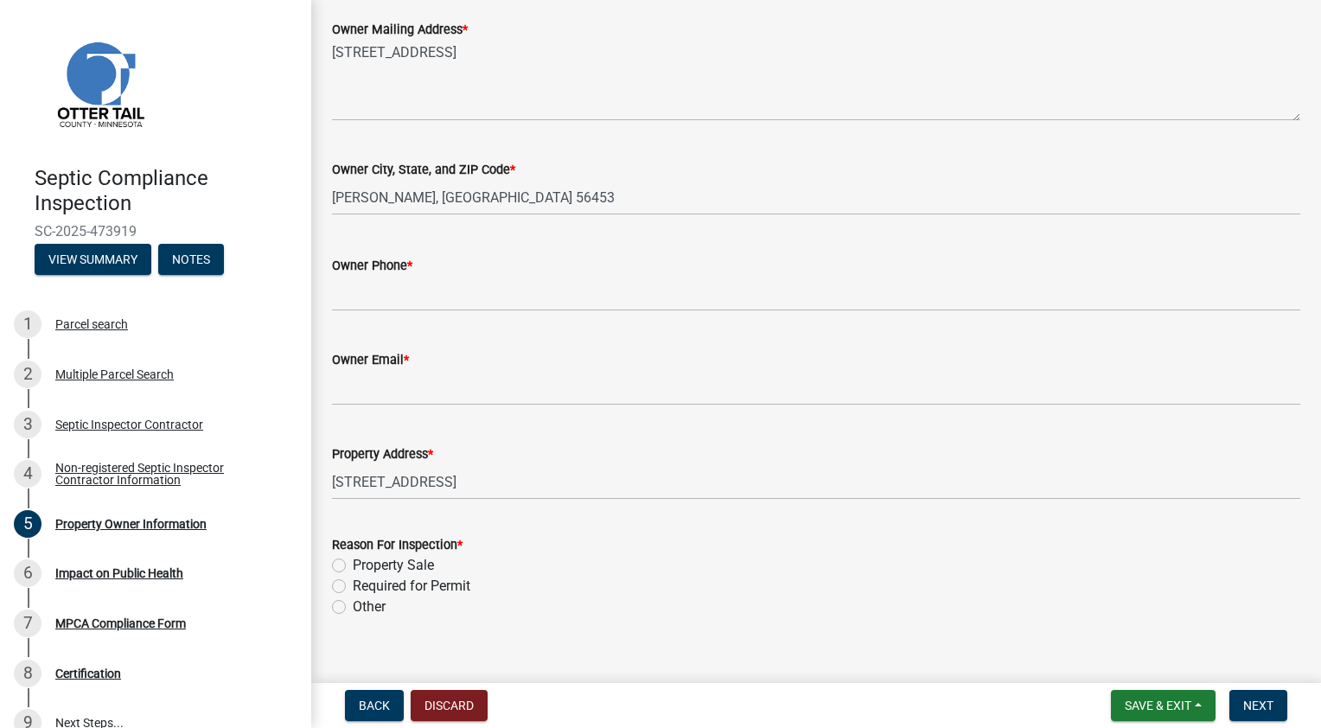
scroll to position [425, 0]
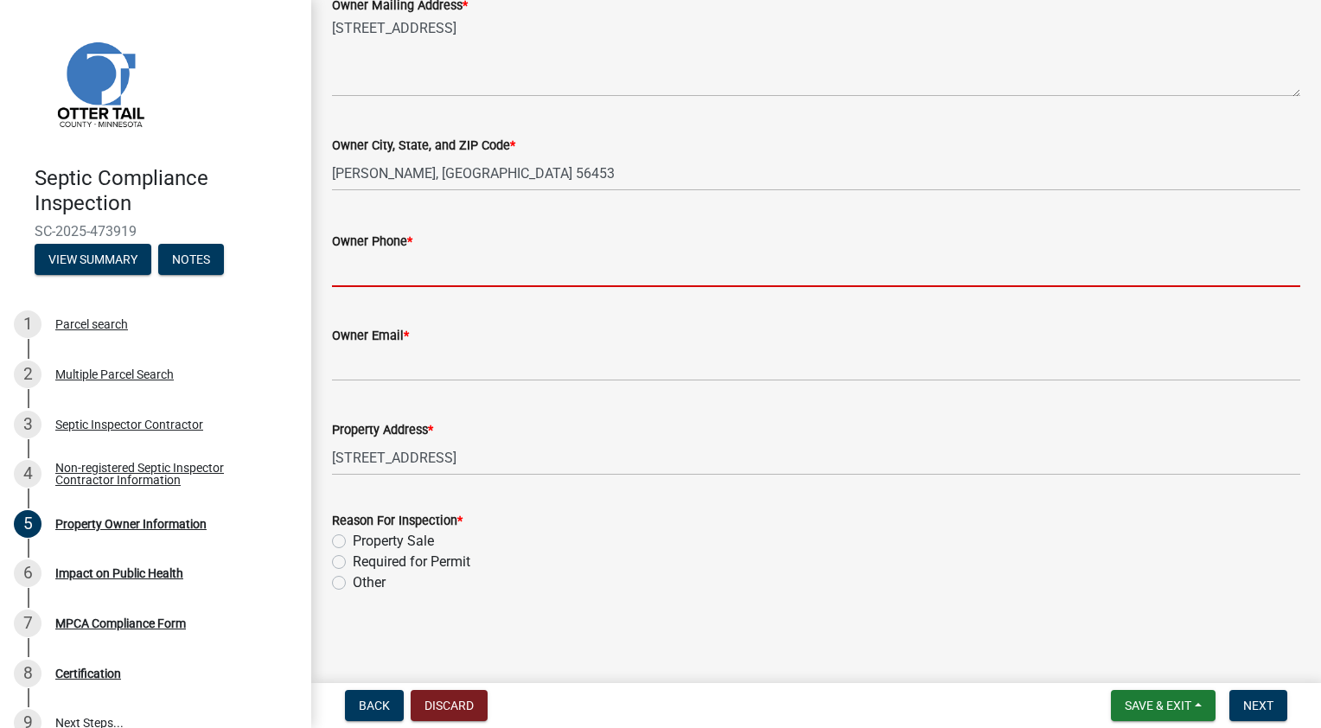
click at [462, 272] on input "Owner Phone *" at bounding box center [816, 269] width 968 height 35
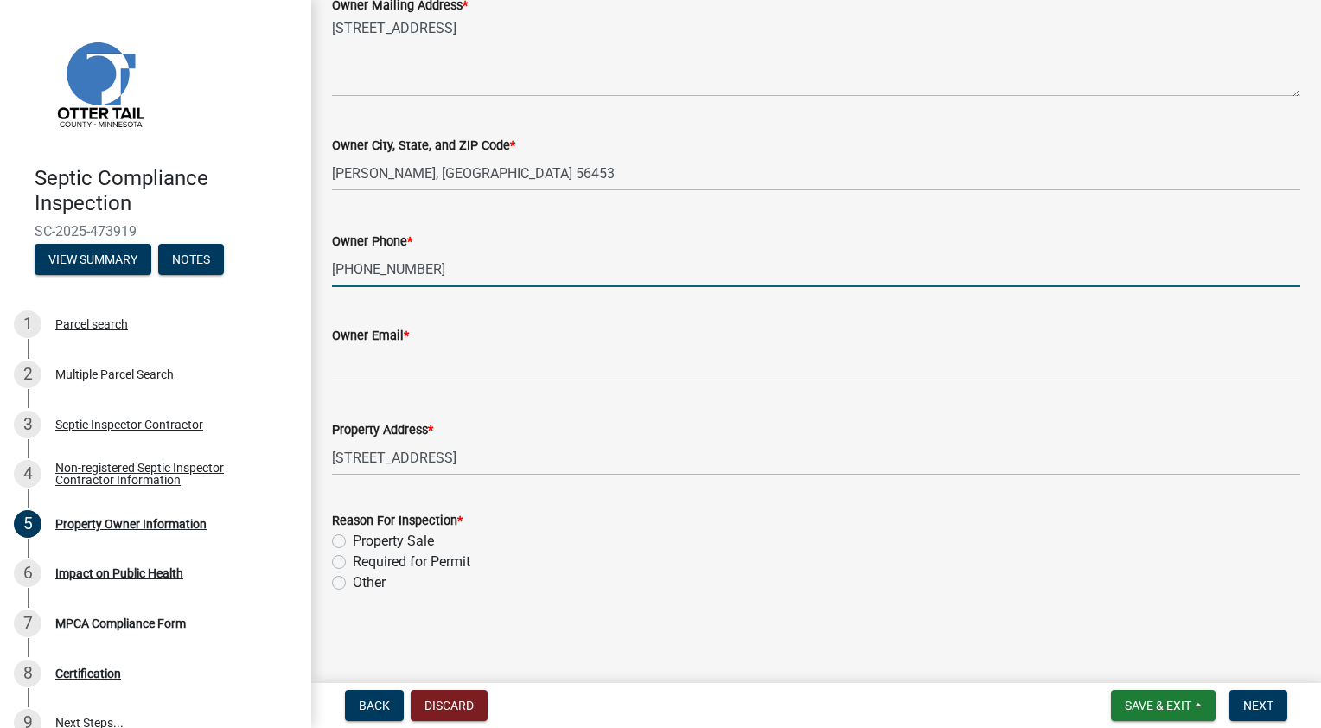
type input "[PHONE_NUMBER]"
click at [380, 366] on input "Owner Email *" at bounding box center [816, 363] width 968 height 35
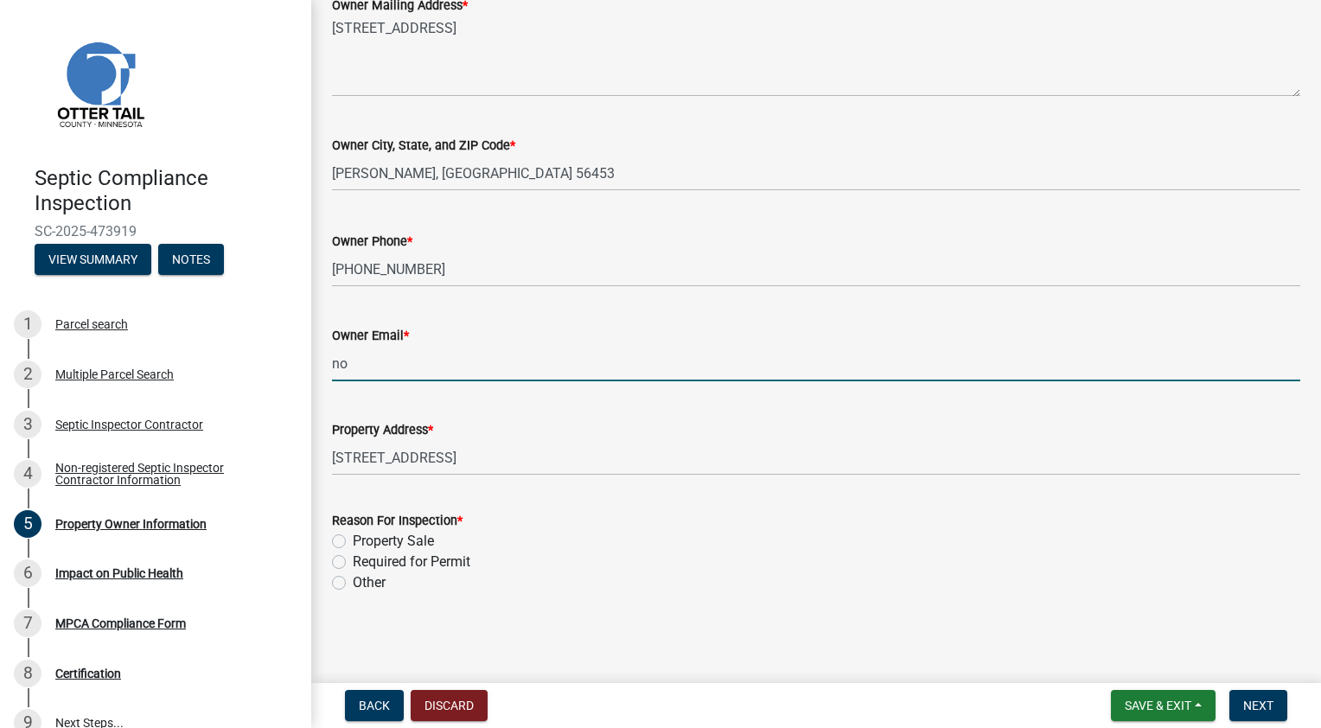
type input "[EMAIL_ADDRESS][PERSON_NAME][DOMAIN_NAME]"
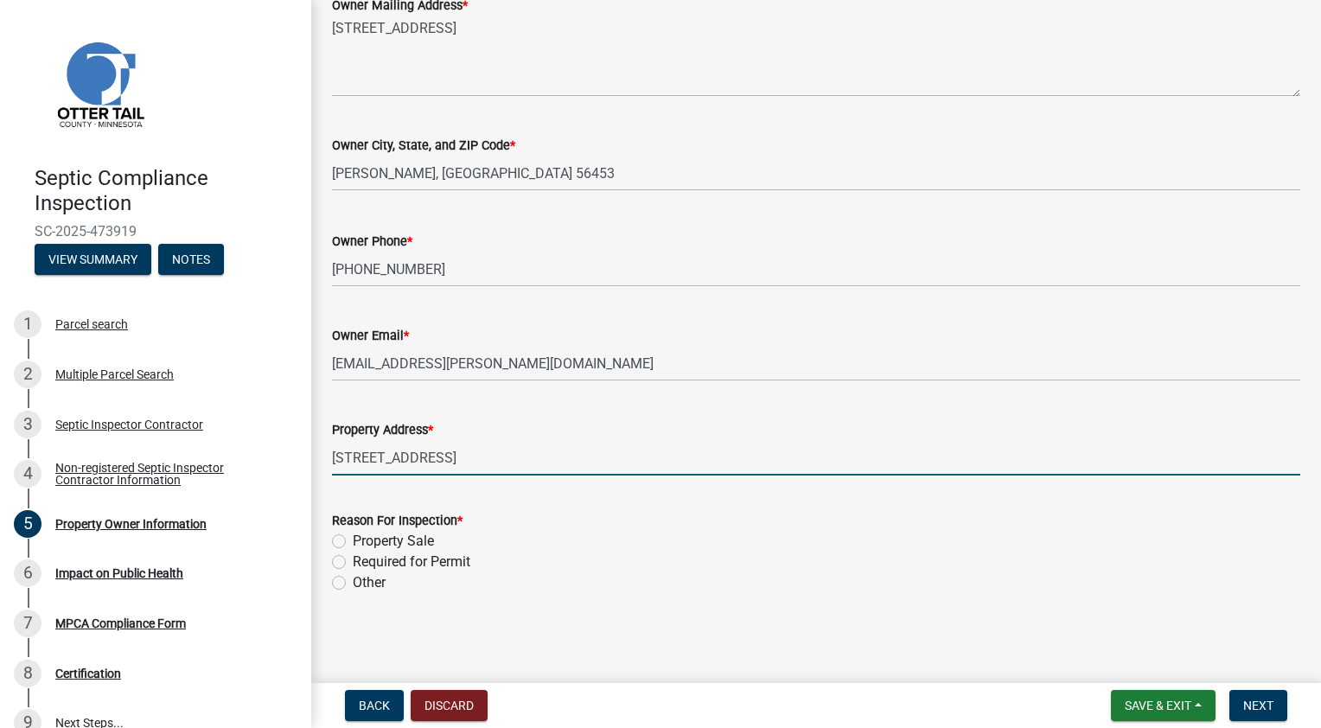
click at [353, 539] on label "Property Sale" at bounding box center [393, 541] width 81 height 21
click at [353, 539] on input "Property Sale" at bounding box center [358, 536] width 11 height 11
radio input "true"
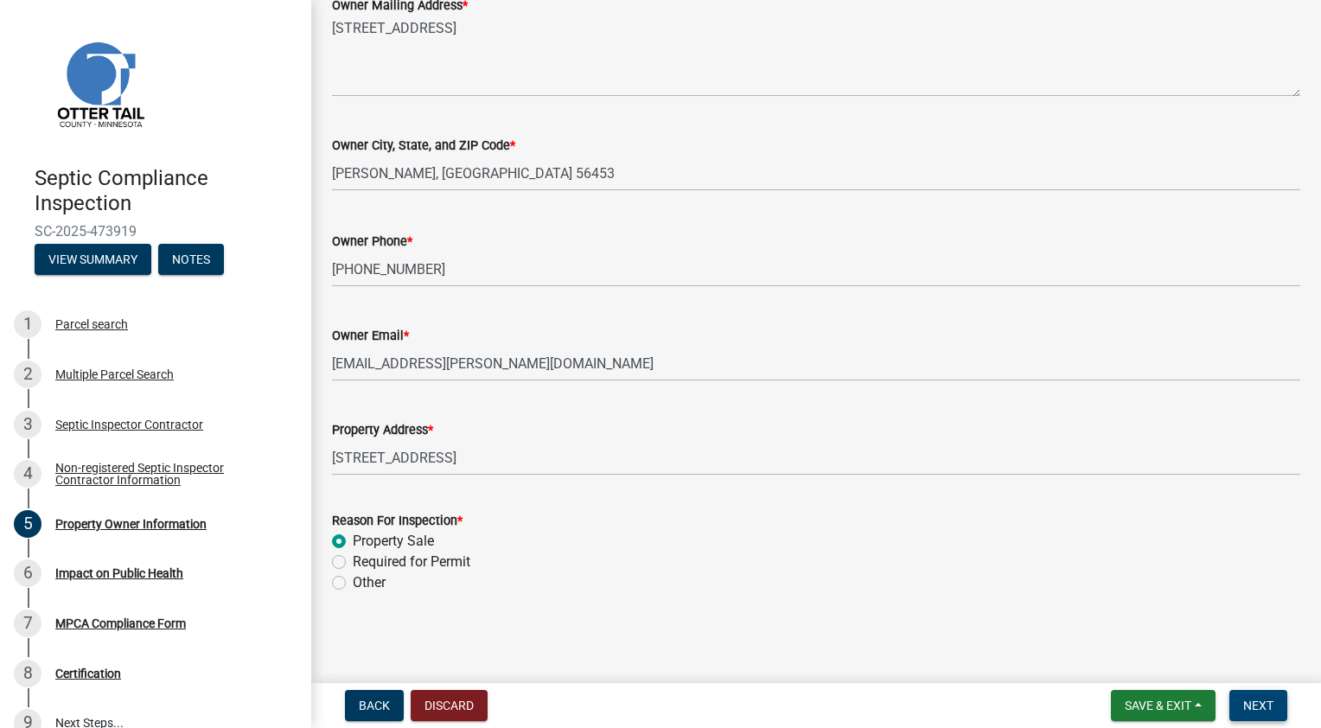
click at [1260, 703] on span "Next" at bounding box center [1258, 706] width 30 height 14
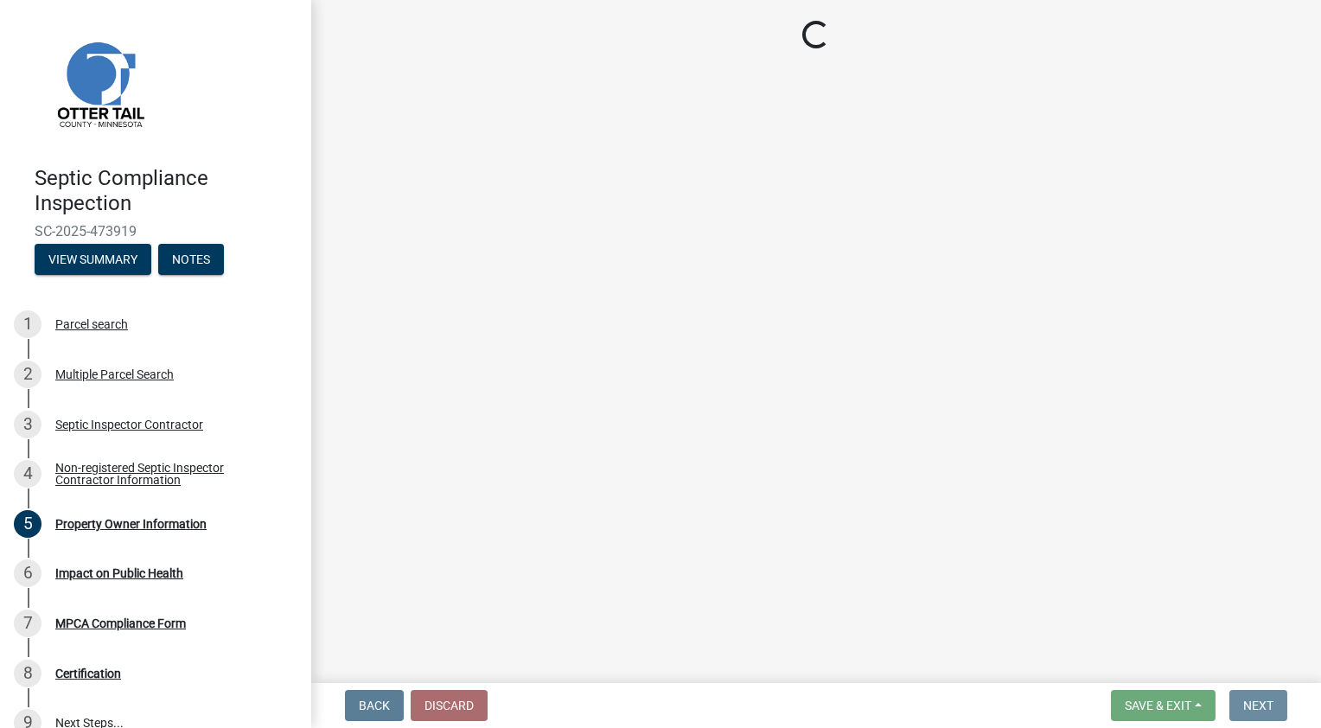
scroll to position [0, 0]
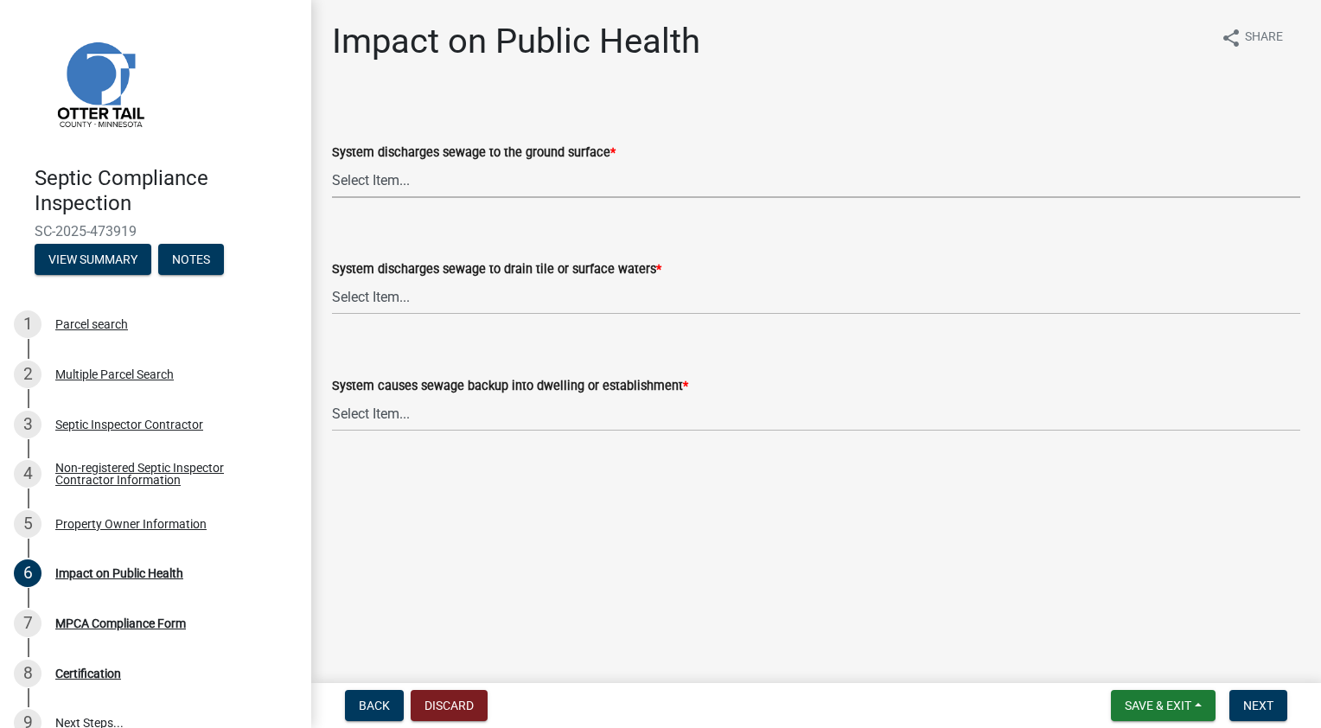
click at [436, 183] on select "Select Item... Yes No" at bounding box center [816, 180] width 968 height 35
click at [332, 163] on select "Select Item... Yes No" at bounding box center [816, 180] width 968 height 35
select select "9c5ef684-d0d4-4879-ab12-905ddbd81a72"
click at [462, 302] on select "Select Item... Yes No" at bounding box center [816, 296] width 968 height 35
click at [332, 279] on select "Select Item... Yes No" at bounding box center [816, 296] width 968 height 35
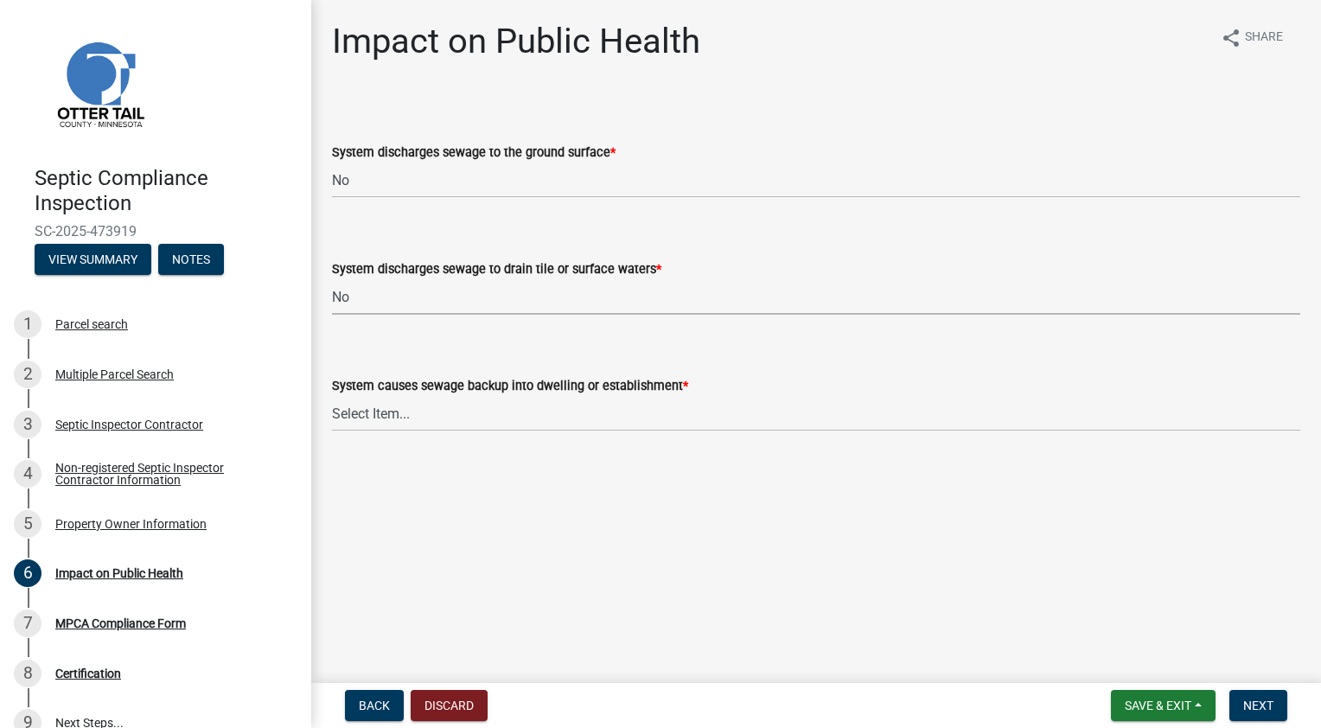
select select "7d491a2b-e9f0-4952-b474-53ca749b22af"
click at [427, 419] on select "Select Item... Yes No" at bounding box center [816, 413] width 968 height 35
click at [332, 396] on select "Select Item... Yes No" at bounding box center [816, 413] width 968 height 35
select select "6e07b46b-a403-4f3e-b4fc-218acc732c01"
click at [1256, 700] on span "Next" at bounding box center [1258, 706] width 30 height 14
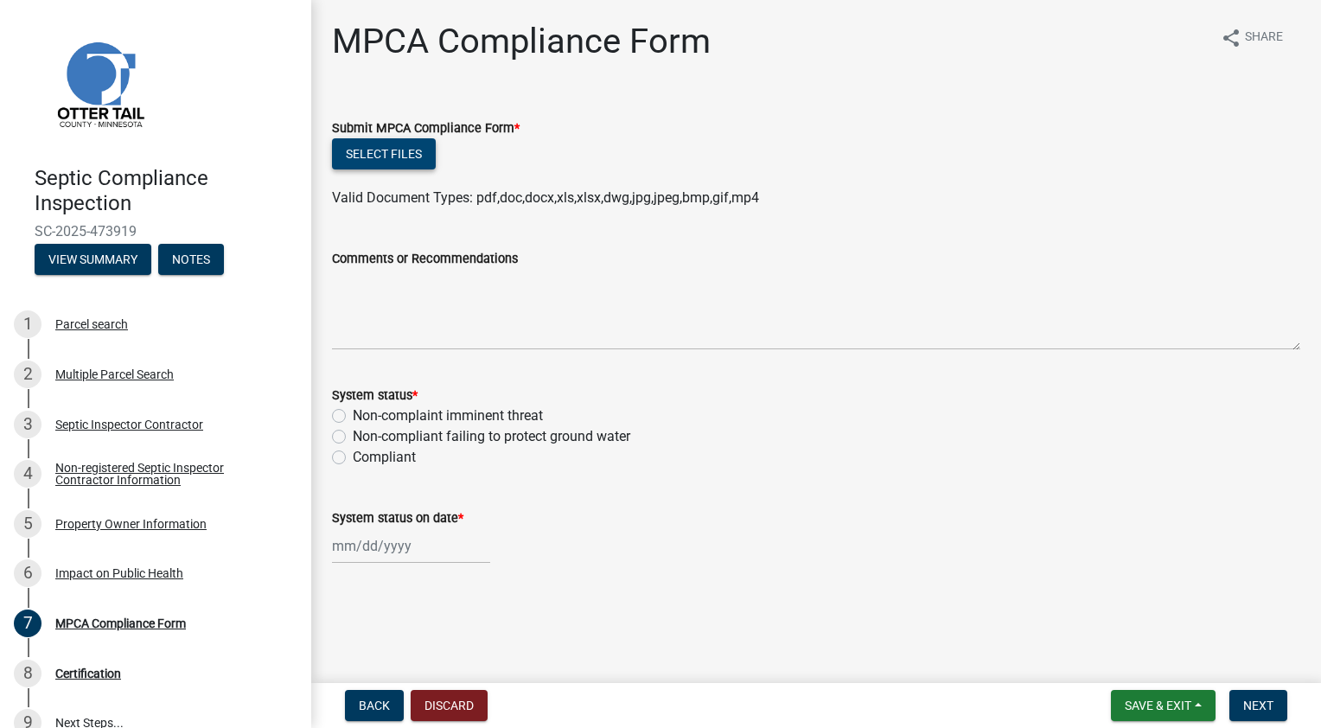
click at [374, 151] on button "Select files" at bounding box center [384, 153] width 104 height 31
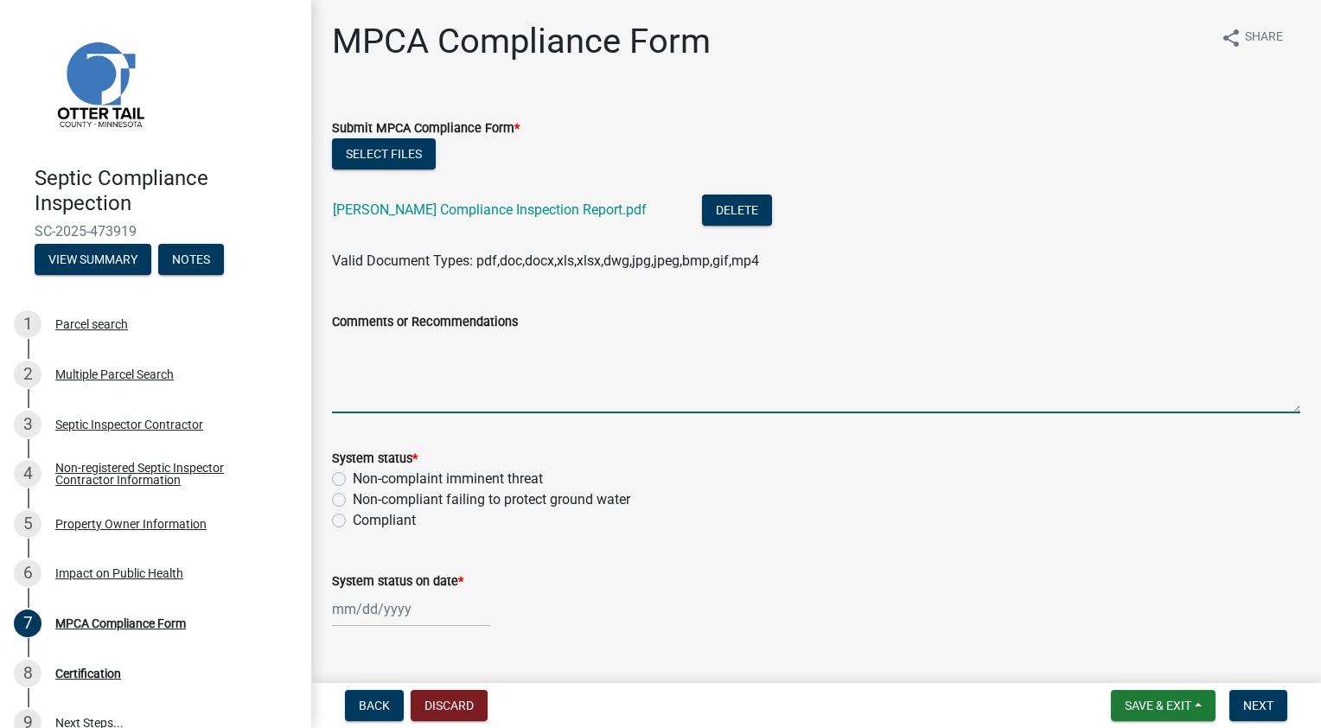
click at [479, 384] on textarea "Comments or Recommendations" at bounding box center [816, 372] width 968 height 81
type textarea "Customer needs to install a new septic systems."
click at [353, 498] on label "Non-compliant failing to protect ground water" at bounding box center [492, 499] width 278 height 21
click at [353, 498] on input "Non-compliant failing to protect ground water" at bounding box center [358, 494] width 11 height 11
radio input "true"
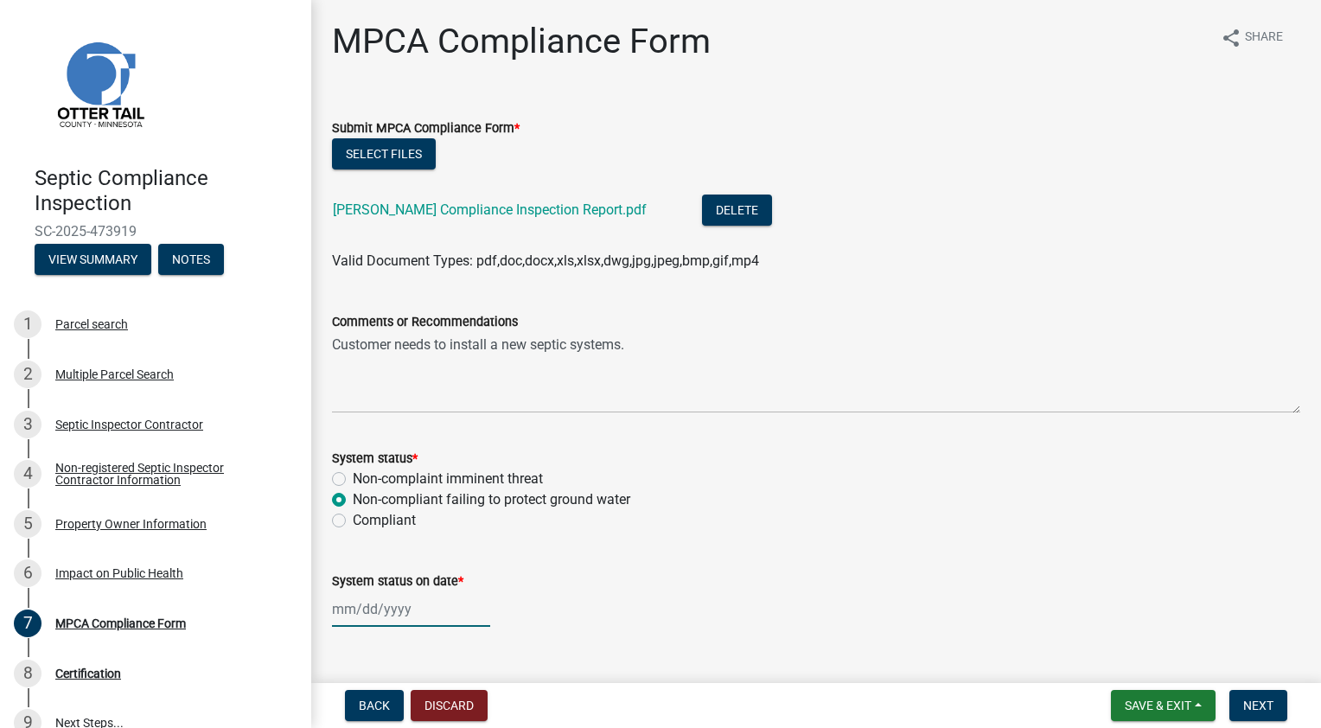
click at [412, 608] on div at bounding box center [411, 608] width 158 height 35
select select "9"
select select "2025"
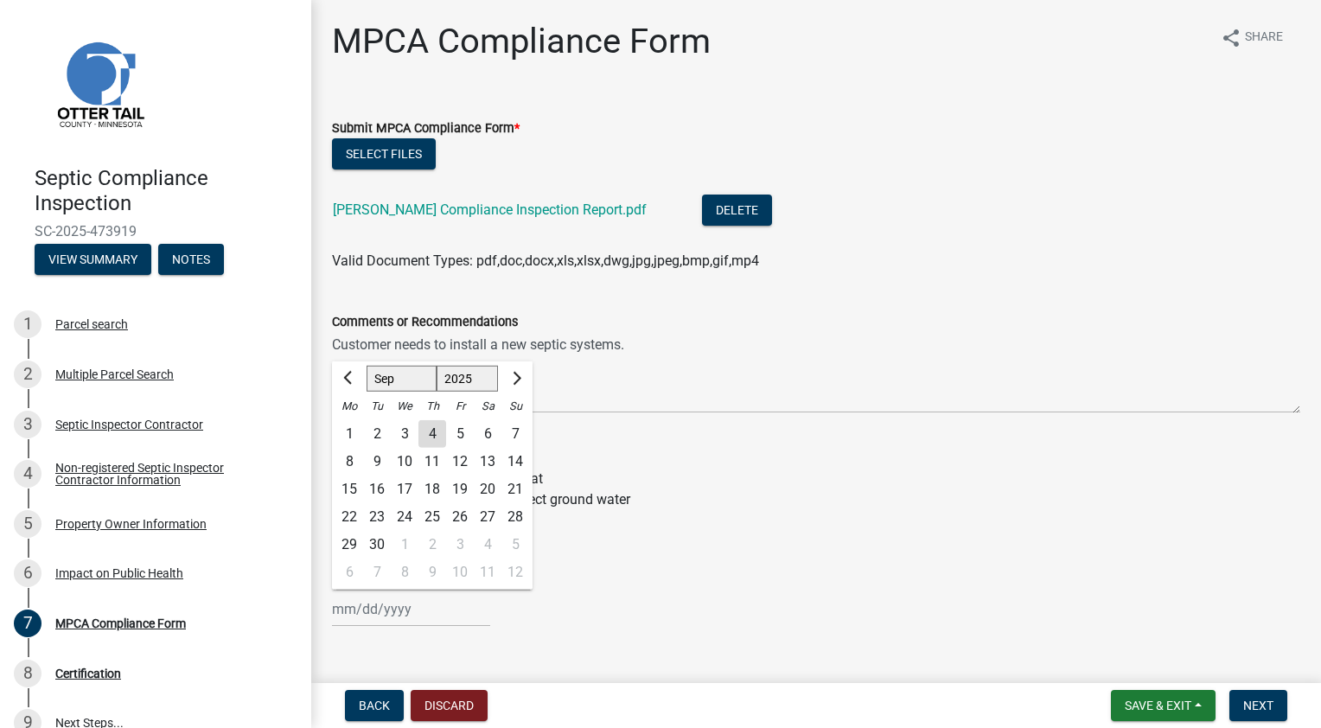
click at [379, 432] on div "2" at bounding box center [377, 434] width 28 height 28
type input "[DATE]"
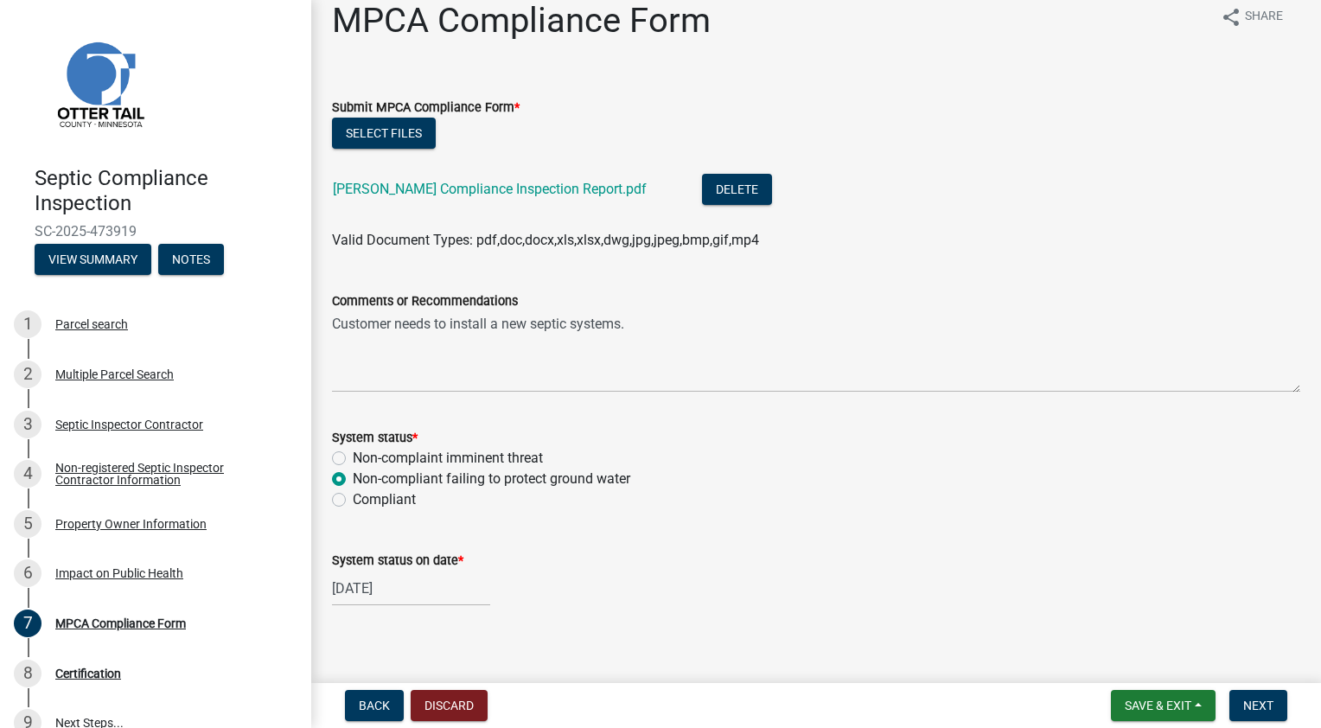
scroll to position [33, 0]
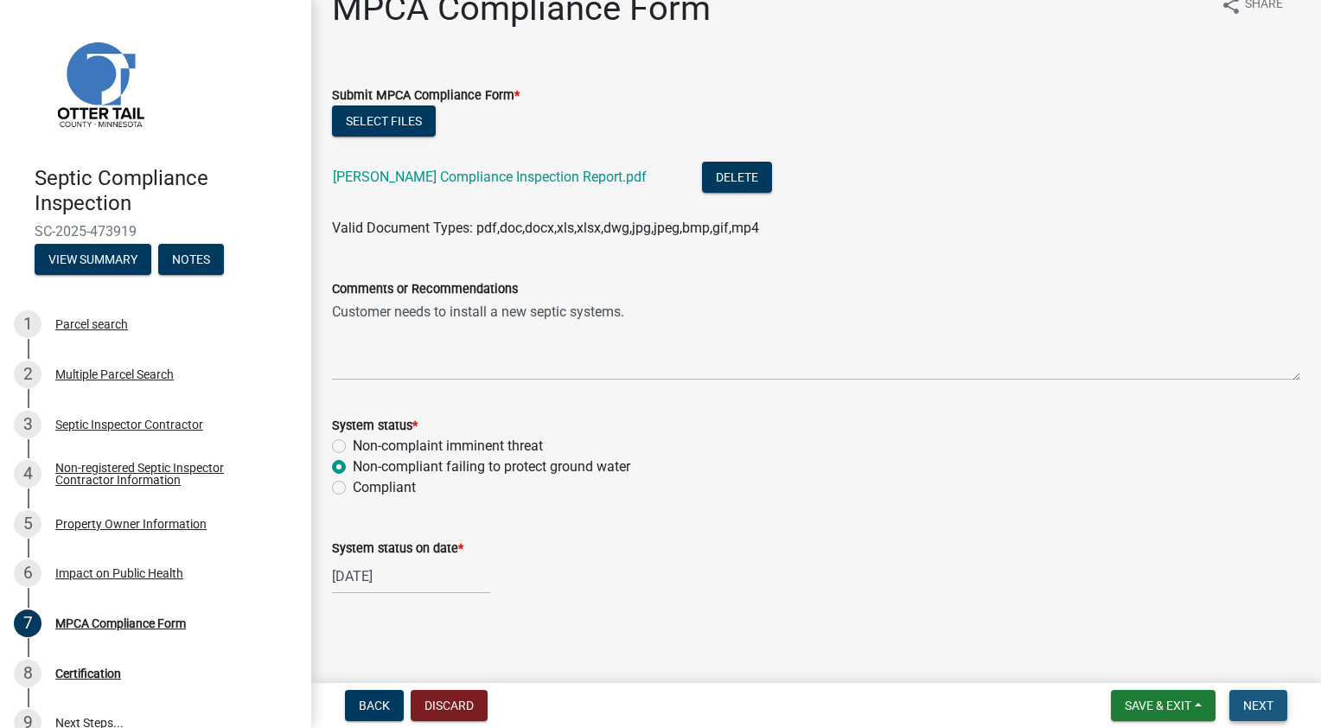
click at [1249, 700] on span "Next" at bounding box center [1258, 706] width 30 height 14
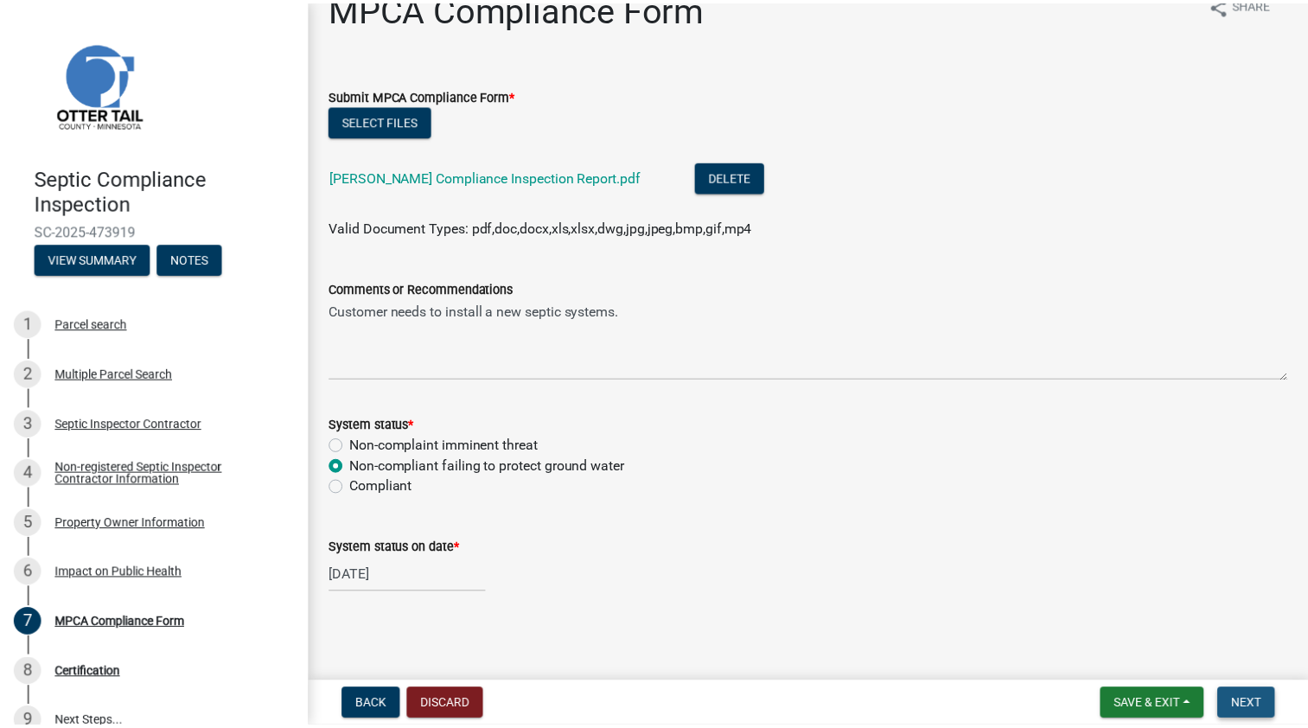
scroll to position [0, 0]
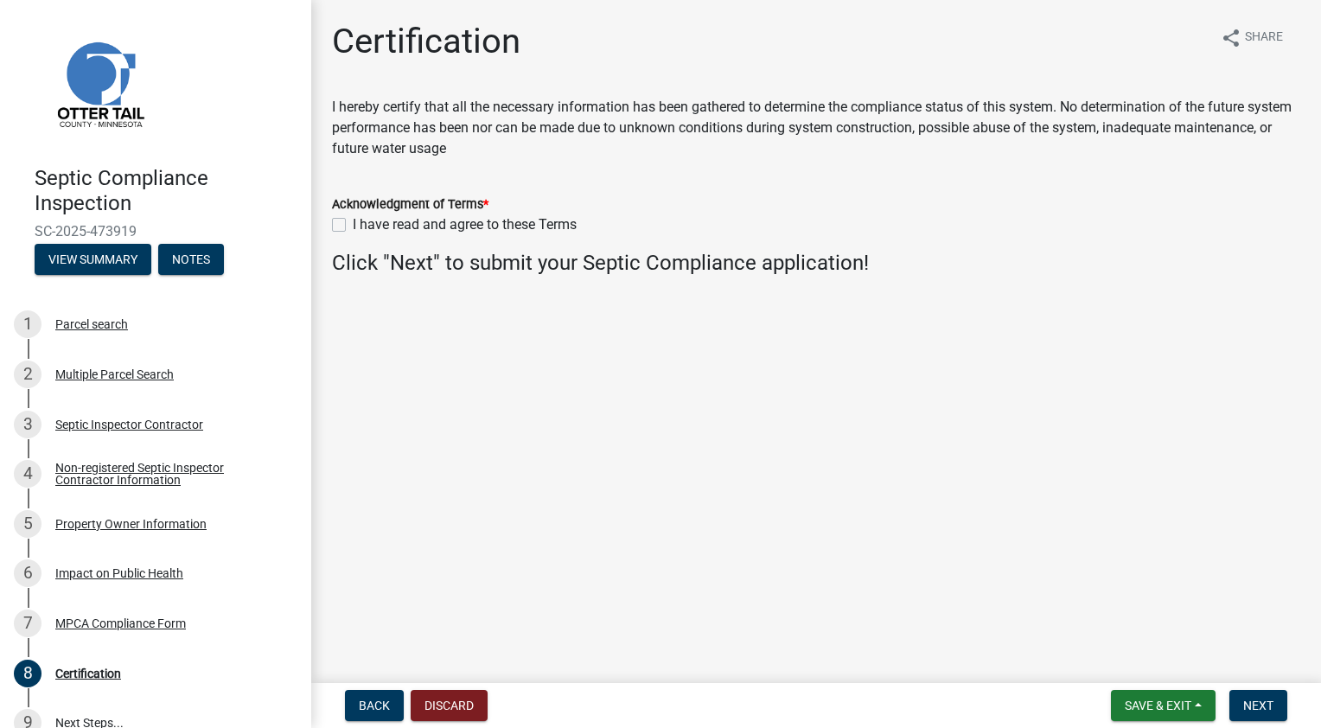
click at [398, 226] on label "I have read and agree to these Terms" at bounding box center [465, 224] width 224 height 21
click at [364, 226] on input "I have read and agree to these Terms" at bounding box center [358, 219] width 11 height 11
checkbox input "true"
click at [1268, 703] on span "Next" at bounding box center [1258, 706] width 30 height 14
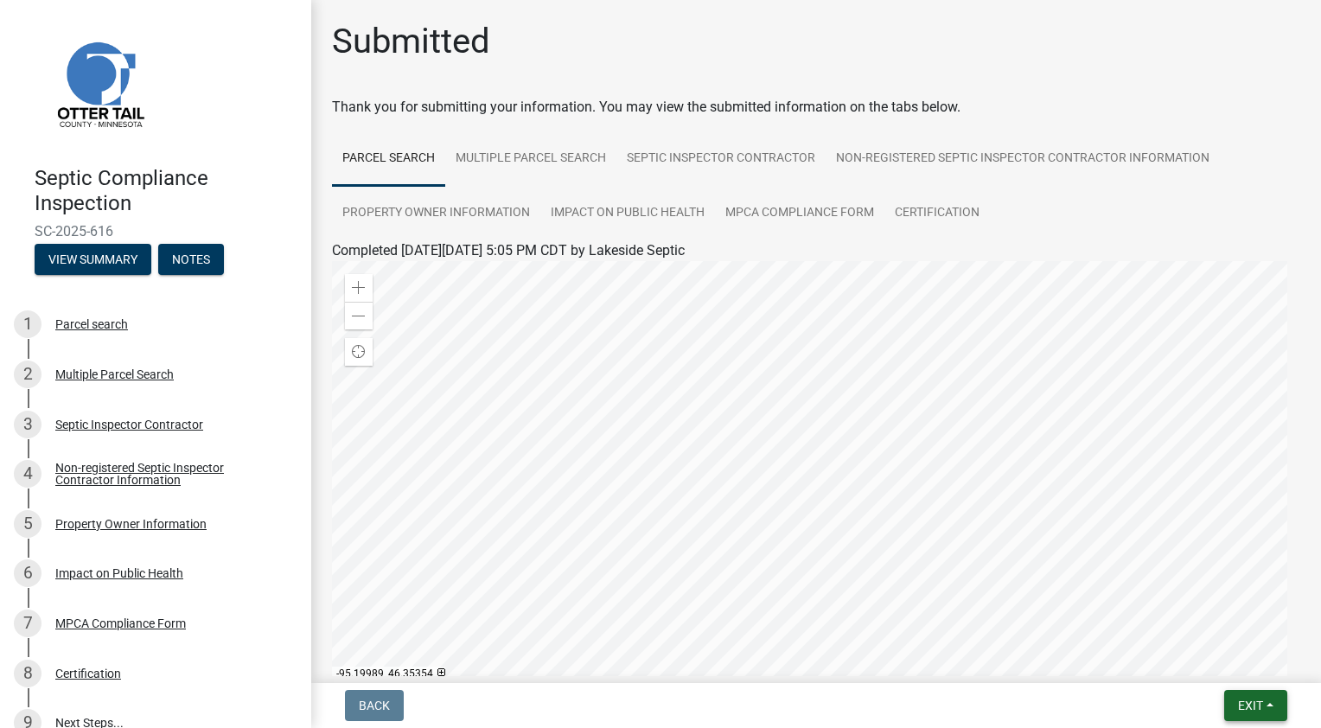
click at [1257, 708] on span "Exit" at bounding box center [1250, 706] width 25 height 14
click at [1208, 658] on button "Save & Exit" at bounding box center [1219, 661] width 138 height 42
